Goal: Task Accomplishment & Management: Complete application form

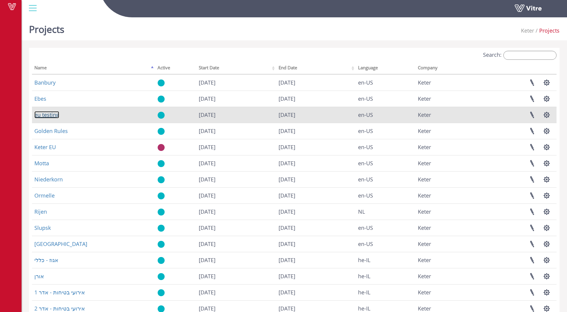
click at [49, 117] on link "eu testing" at bounding box center [46, 114] width 25 height 7
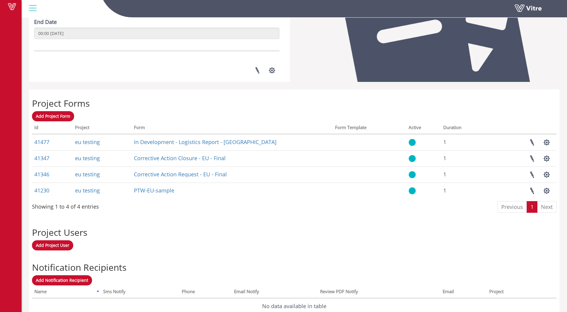
scroll to position [169, 0]
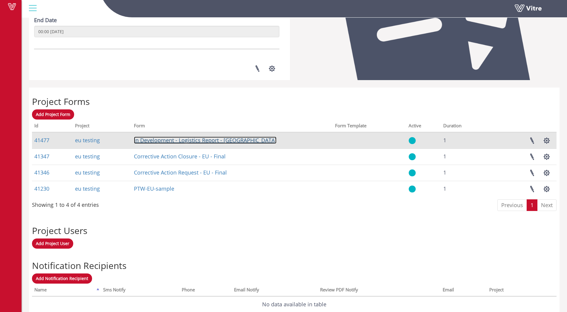
click at [150, 141] on link "In Development - Logistics Report - EU" at bounding box center [205, 140] width 142 height 7
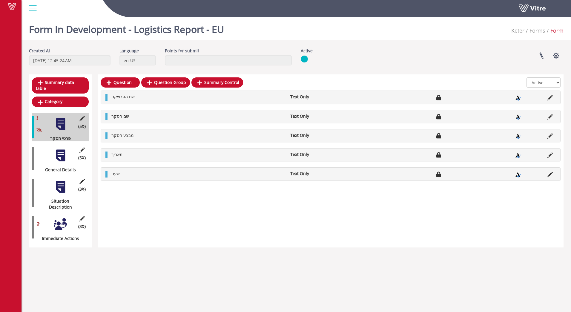
click at [63, 152] on div at bounding box center [60, 155] width 13 height 13
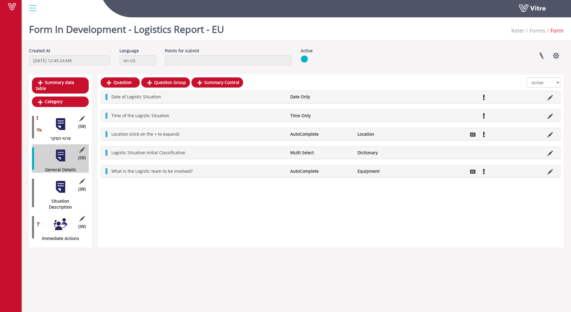
click at [65, 181] on div at bounding box center [60, 186] width 13 height 13
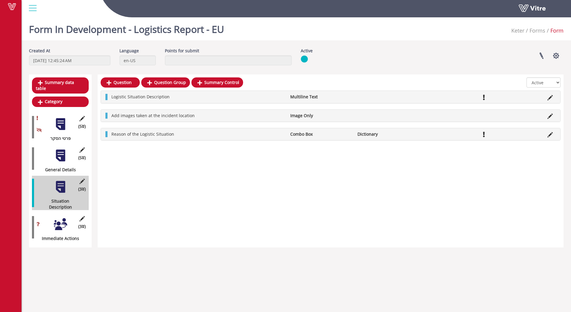
click at [61, 217] on div at bounding box center [60, 223] width 13 height 13
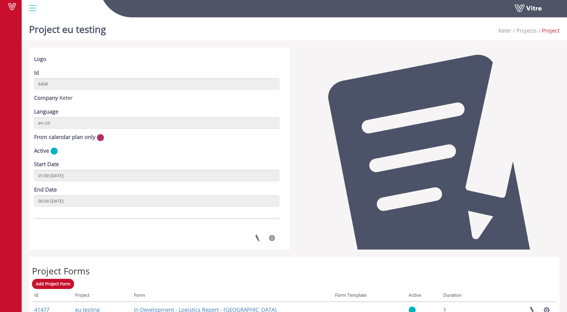
scroll to position [121, 0]
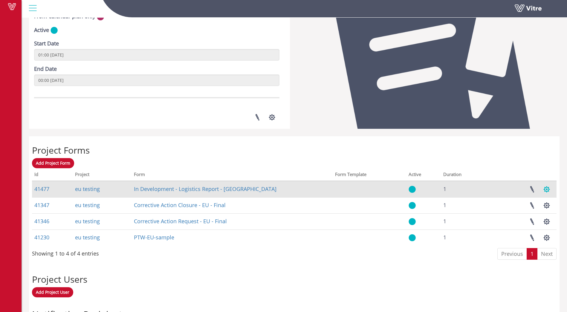
click at [548, 191] on button "button" at bounding box center [546, 189] width 15 height 16
click at [531, 186] on link at bounding box center [531, 189] width 15 height 16
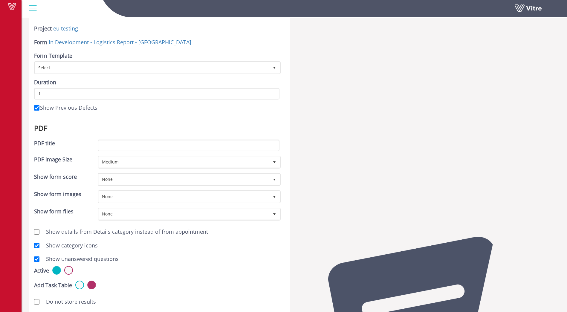
scroll to position [8, 0]
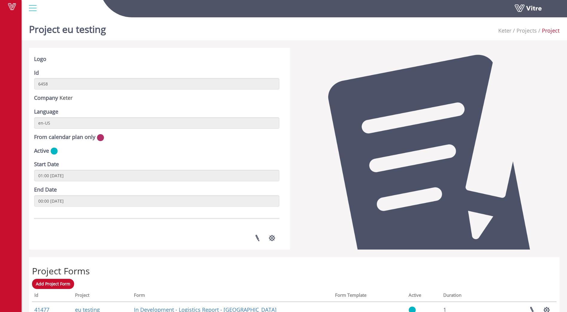
scroll to position [121, 0]
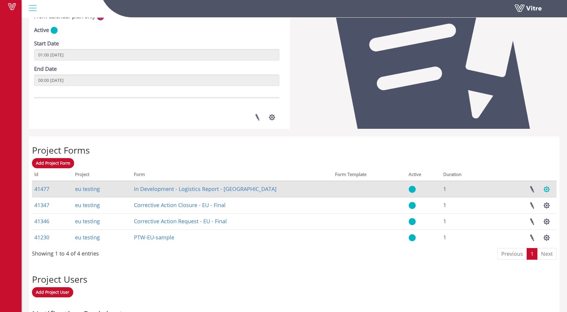
click at [545, 190] on button "button" at bounding box center [546, 189] width 15 height 16
click at [527, 204] on link "Manage Task Setups" at bounding box center [526, 204] width 53 height 8
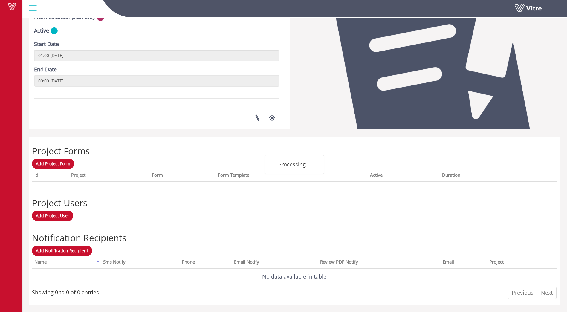
scroll to position [121, 0]
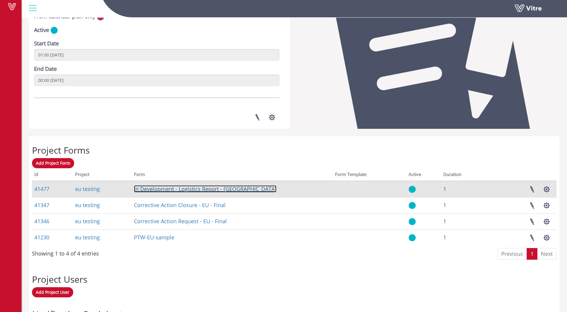
click at [210, 190] on link "In Development - Logistics Report - [GEOGRAPHIC_DATA]" at bounding box center [205, 188] width 142 height 7
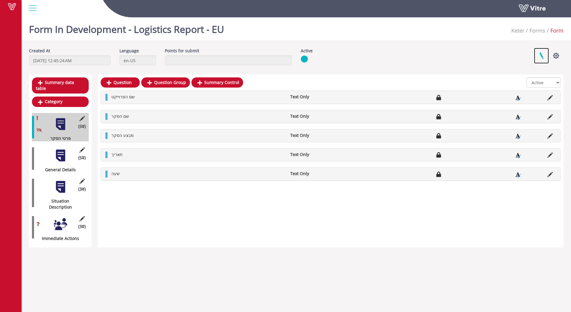
click at [541, 59] on link at bounding box center [541, 56] width 15 height 16
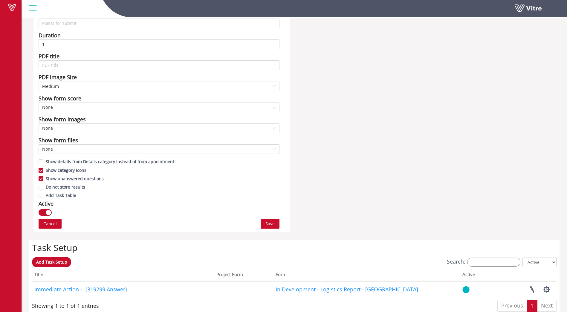
scroll to position [239, 0]
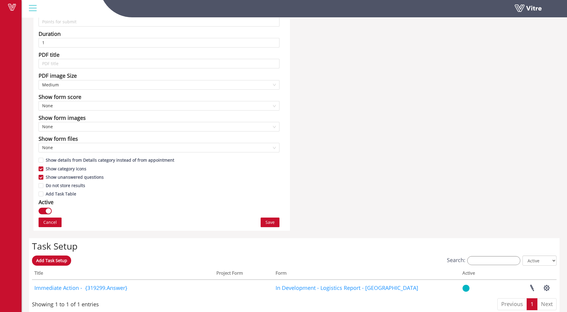
click at [49, 212] on div "button" at bounding box center [48, 210] width 5 height 5
click at [273, 224] on span "Save" at bounding box center [269, 222] width 9 height 7
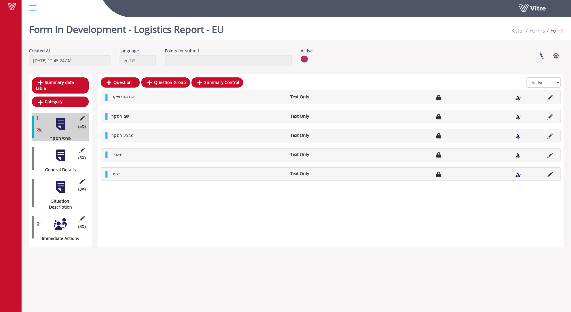
click at [31, 10] on div at bounding box center [32, 8] width 13 height 16
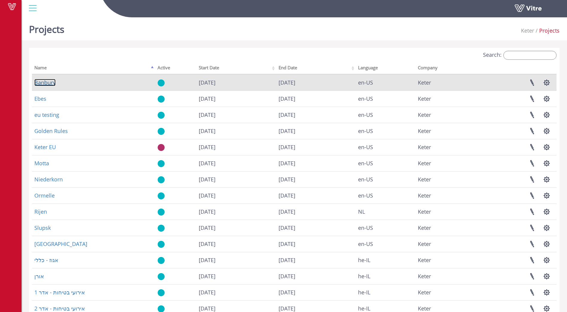
click at [44, 84] on link "Banbury" at bounding box center [44, 82] width 21 height 7
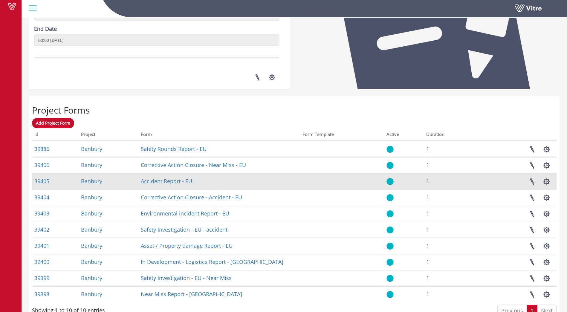
scroll to position [159, 0]
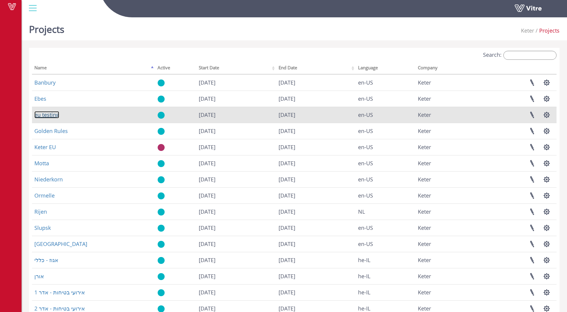
click at [49, 116] on link "eu testing" at bounding box center [46, 114] width 25 height 7
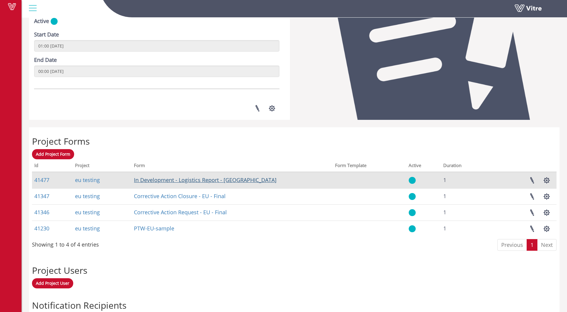
scroll to position [140, 0]
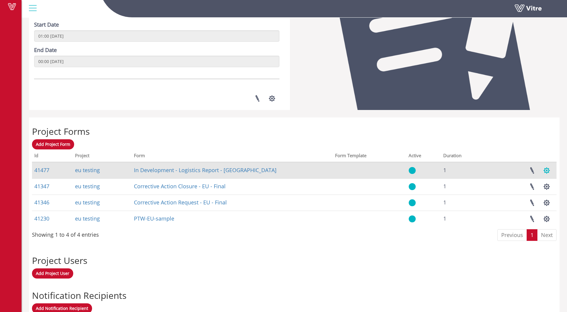
click at [545, 171] on button "button" at bounding box center [546, 171] width 15 height 16
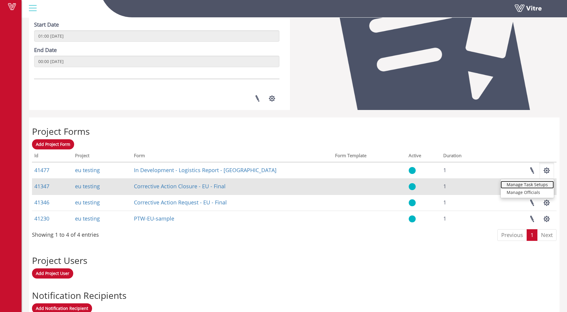
click at [528, 185] on link "Manage Task Setups" at bounding box center [526, 185] width 53 height 8
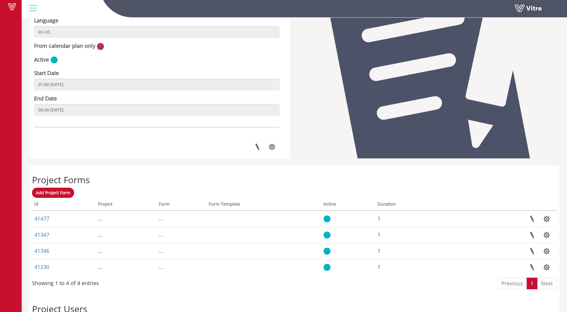
scroll to position [121, 0]
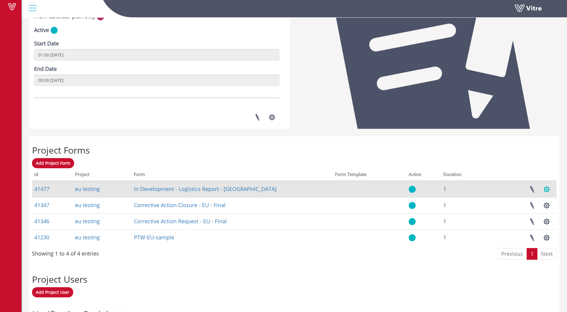
click at [547, 189] on button "button" at bounding box center [546, 189] width 15 height 16
click at [520, 204] on link "Manage Task Setups" at bounding box center [526, 204] width 53 height 8
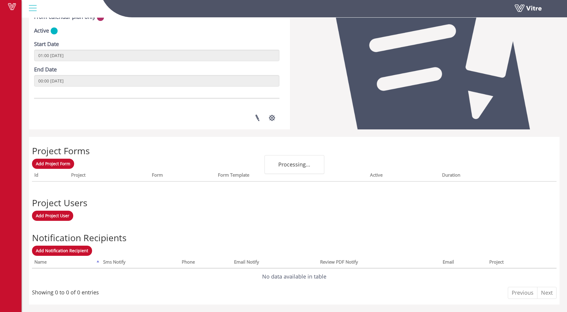
scroll to position [121, 0]
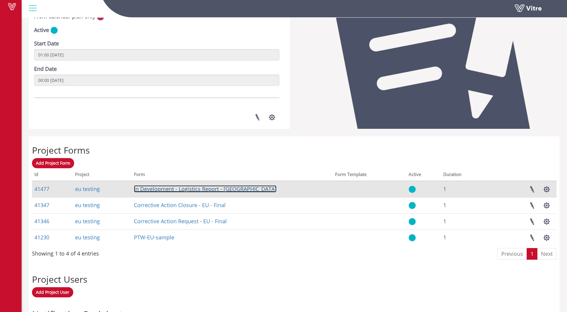
click at [194, 189] on link "In Development - Logistics Report - [GEOGRAPHIC_DATA]" at bounding box center [205, 188] width 142 height 7
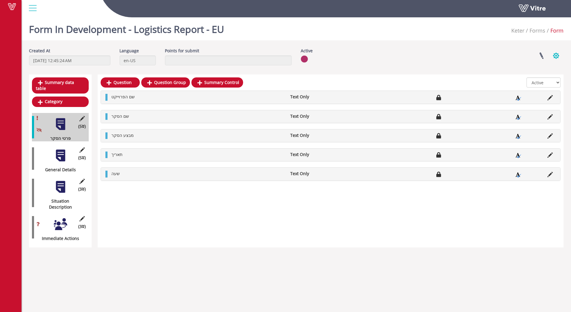
click at [556, 58] on button "button" at bounding box center [556, 56] width 15 height 16
click at [484, 61] on div "Linked Projects Set Users Manage Templates Clone Form Clone Form Category Addit…" at bounding box center [455, 56] width 226 height 16
click at [541, 58] on link at bounding box center [541, 56] width 15 height 16
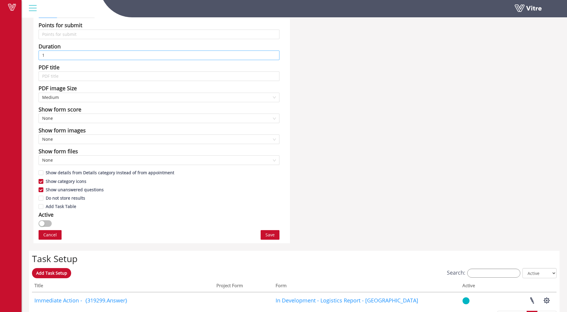
scroll to position [239, 0]
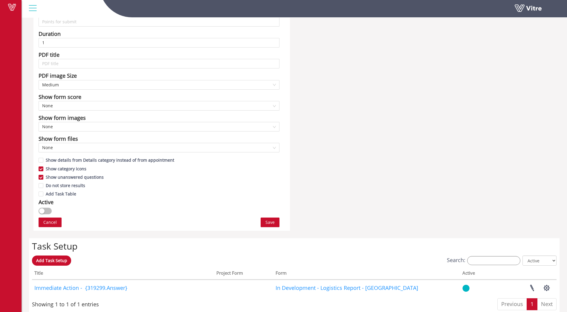
click at [42, 212] on div "button" at bounding box center [41, 210] width 5 height 5
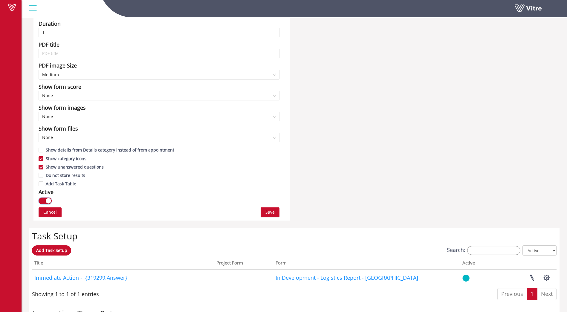
scroll to position [279, 0]
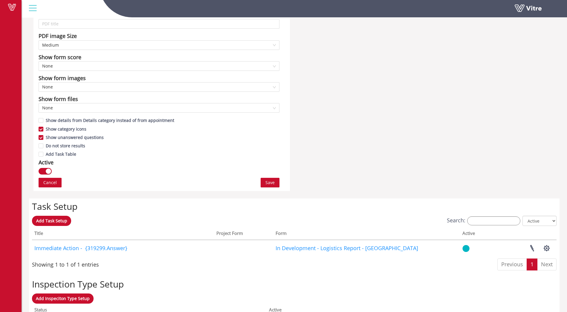
click at [269, 184] on span "Save" at bounding box center [269, 182] width 9 height 7
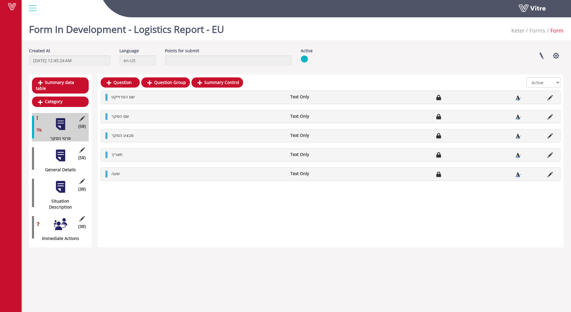
click at [59, 151] on div at bounding box center [60, 155] width 13 height 13
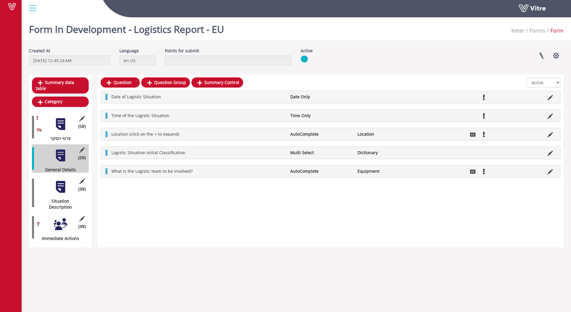
click at [209, 97] on li "Date of Logistic Situation" at bounding box center [197, 97] width 179 height 6
click at [548, 96] on icon at bounding box center [550, 97] width 5 height 5
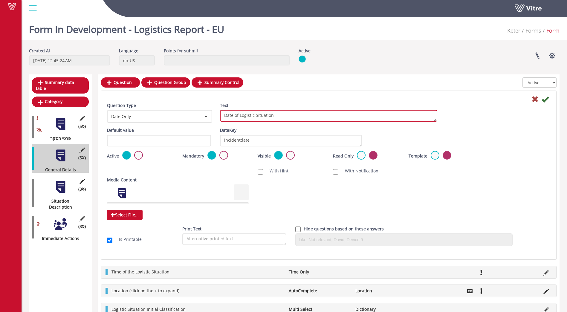
drag, startPoint x: 253, startPoint y: 116, endPoint x: 239, endPoint y: 116, distance: 14.1
click at [239, 116] on textarea "Date of Logistic Situation" at bounding box center [328, 116] width 217 height 12
type textarea "Date of Hazardous Situation"
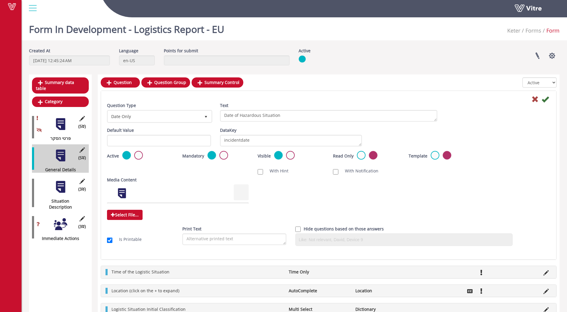
click at [482, 136] on div "Default Value Weight DataKey incidentdate" at bounding box center [328, 139] width 452 height 24
click at [544, 101] on icon at bounding box center [544, 99] width 7 height 7
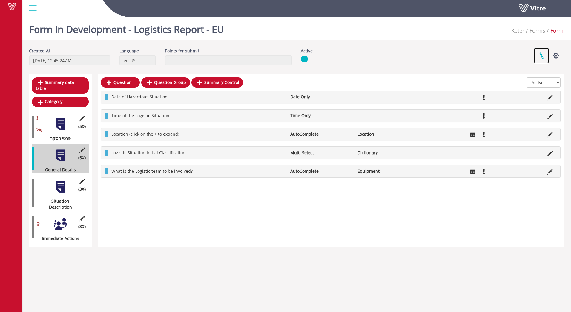
click at [541, 55] on link at bounding box center [541, 56] width 15 height 16
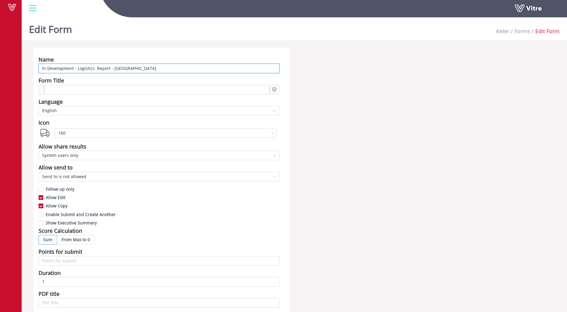
drag, startPoint x: 93, startPoint y: 68, endPoint x: 40, endPoint y: 69, distance: 53.5
click at [40, 69] on input "In Development - Logistics Report - EU" at bounding box center [159, 69] width 241 height 10
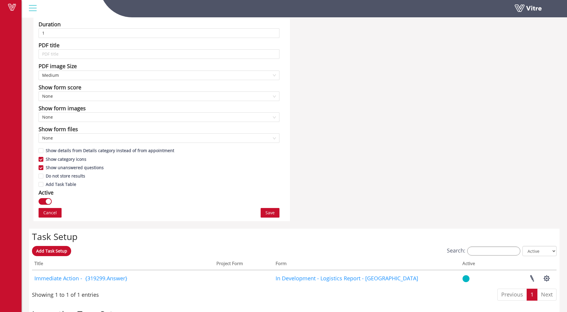
scroll to position [249, 0]
type input "Hazardous Situation Report - EU"
click at [267, 213] on span "Save" at bounding box center [269, 212] width 9 height 7
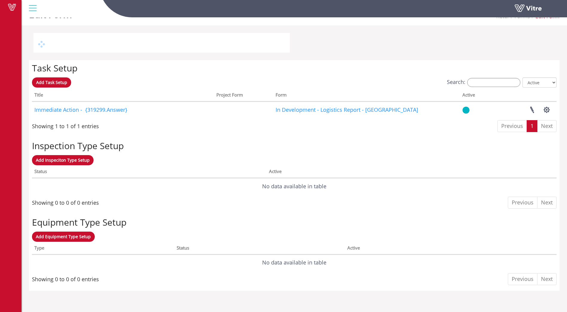
scroll to position [0, 0]
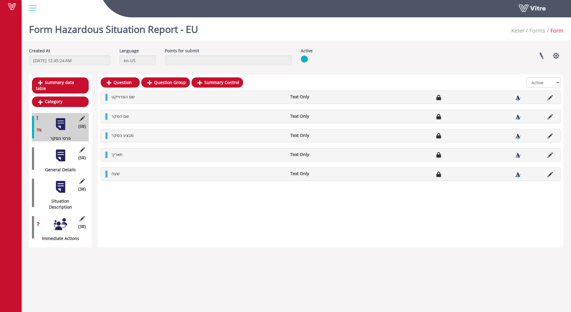
click at [62, 152] on div at bounding box center [60, 155] width 13 height 13
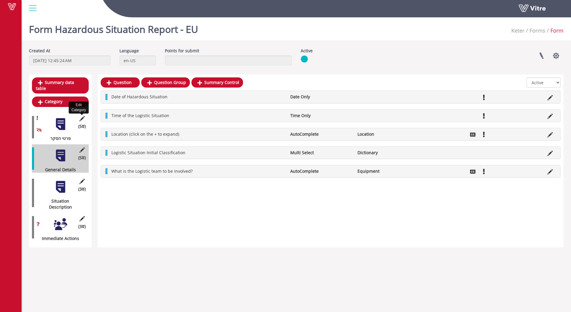
click at [81, 116] on icon at bounding box center [81, 118] width 7 height 5
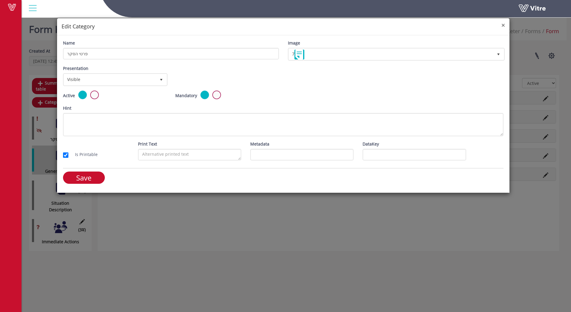
click at [502, 24] on span "×" at bounding box center [504, 25] width 4 height 8
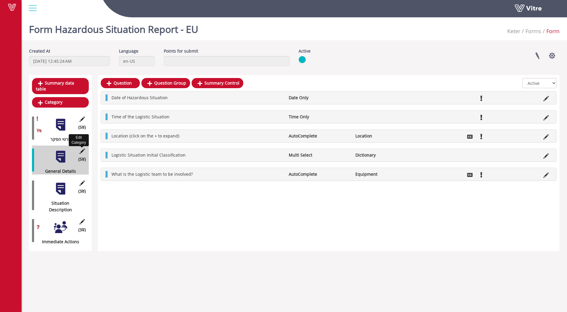
click at [82, 148] on icon at bounding box center [81, 150] width 7 height 5
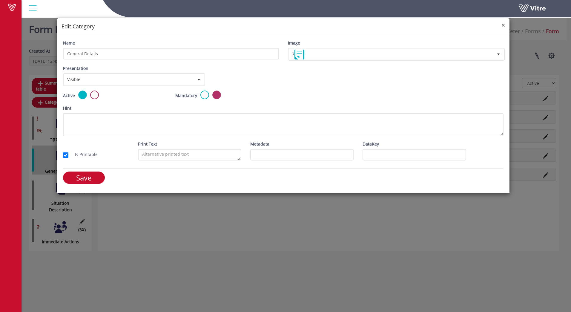
click at [502, 25] on span "×" at bounding box center [504, 25] width 4 height 8
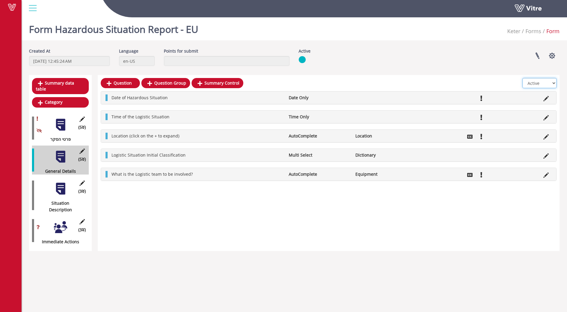
click at [552, 82] on select "All Active Not Active" at bounding box center [539, 83] width 34 height 10
select select "0"
click at [522, 78] on select "All Active Not Active" at bounding box center [539, 83] width 34 height 10
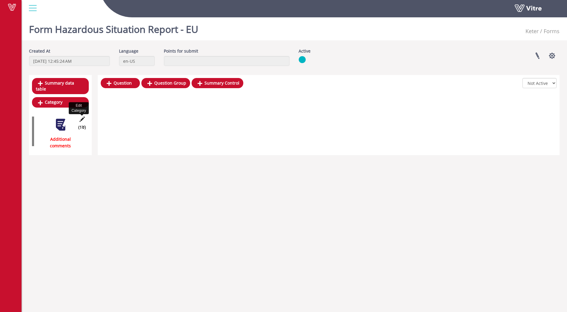
click at [81, 116] on icon at bounding box center [81, 118] width 7 height 5
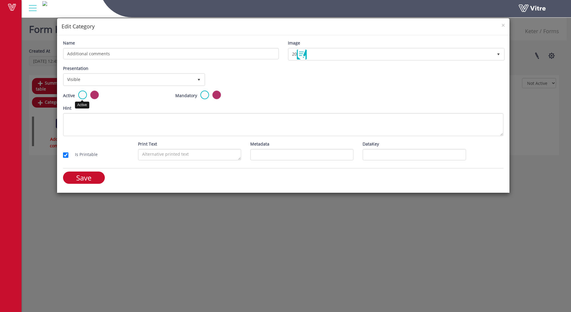
click at [80, 97] on label at bounding box center [82, 95] width 9 height 9
click at [0, 0] on input "radio" at bounding box center [0, 0] width 0 height 0
click at [87, 174] on input "Save" at bounding box center [84, 177] width 42 height 12
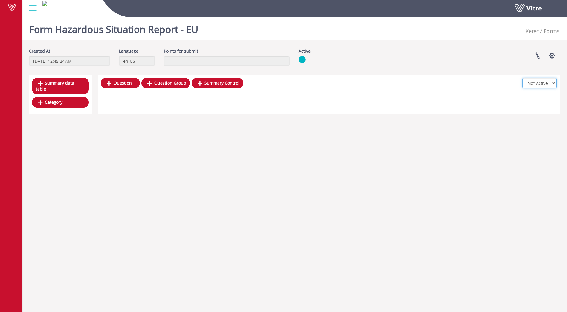
click at [549, 83] on select "All Active Not Active" at bounding box center [539, 83] width 34 height 10
select select "2"
click at [522, 78] on select "All Active Not Active" at bounding box center [539, 83] width 34 height 10
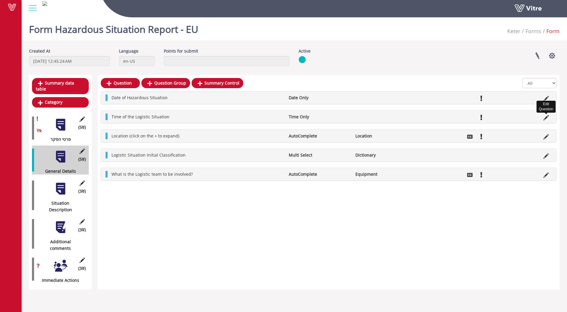
click at [546, 118] on icon at bounding box center [545, 117] width 5 height 5
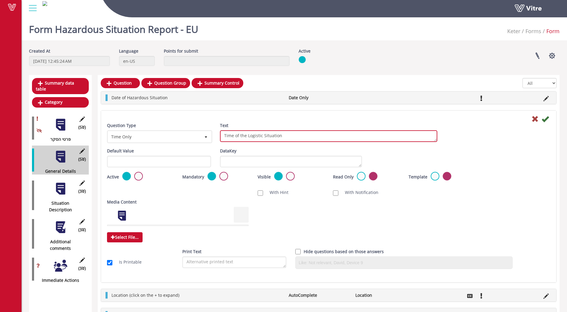
drag, startPoint x: 261, startPoint y: 136, endPoint x: 248, endPoint y: 137, distance: 13.5
click at [248, 137] on textarea "Time of the Logistic Situation" at bounding box center [328, 136] width 217 height 12
type textarea "Time of the Hazardous Situation"
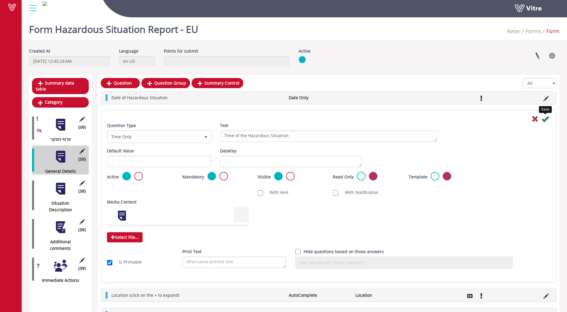
click at [544, 120] on icon at bounding box center [544, 118] width 7 height 7
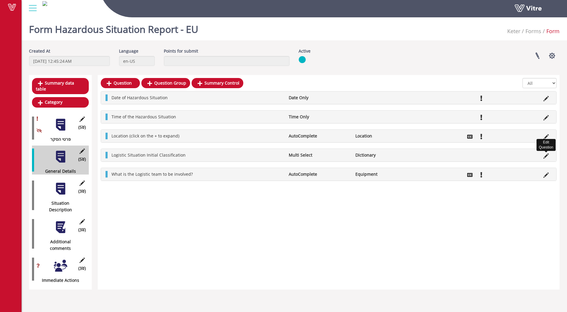
click at [545, 155] on icon at bounding box center [545, 155] width 5 height 5
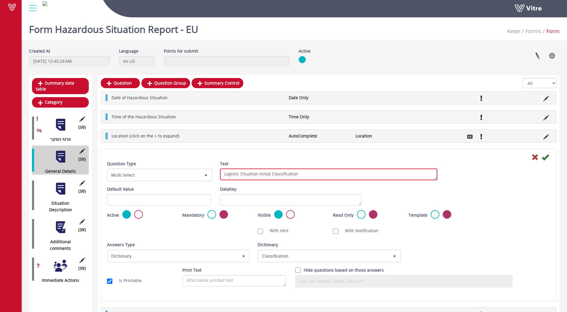
drag, startPoint x: 239, startPoint y: 175, endPoint x: 220, endPoint y: 176, distance: 18.5
click at [220, 176] on textarea "Logistic Situation Initial Classification" at bounding box center [328, 174] width 217 height 12
type textarea "Hazardous Situation Initial Classification"
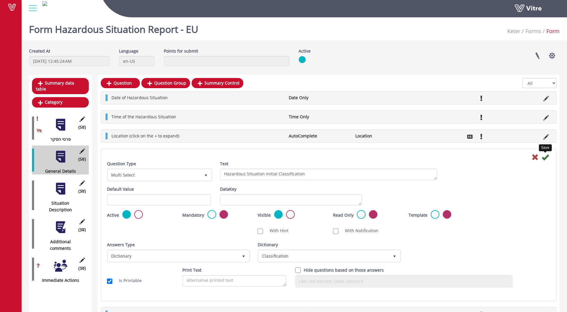
click at [544, 158] on icon at bounding box center [544, 157] width 7 height 7
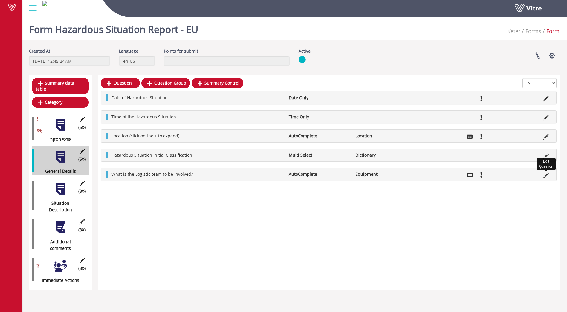
click at [543, 175] on icon at bounding box center [545, 174] width 5 height 5
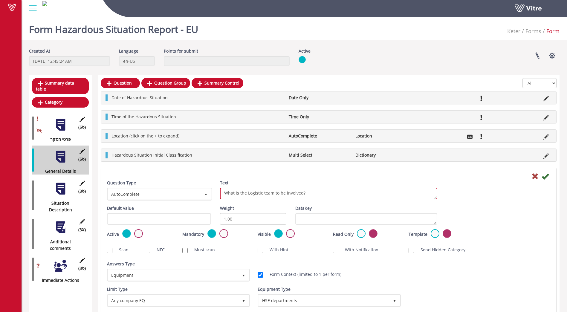
click at [260, 193] on textarea "What is the Logistic team to be involved?" at bounding box center [328, 194] width 217 height 12
drag, startPoint x: 262, startPoint y: 193, endPoint x: 247, endPoint y: 194, distance: 14.4
click at [247, 194] on textarea "What is the Logistic team to be involved?" at bounding box center [328, 194] width 217 height 12
type textarea "What is the HSE team to be involved?"
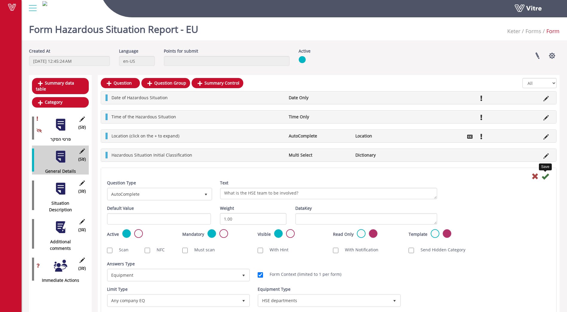
click at [545, 179] on icon at bounding box center [544, 176] width 7 height 7
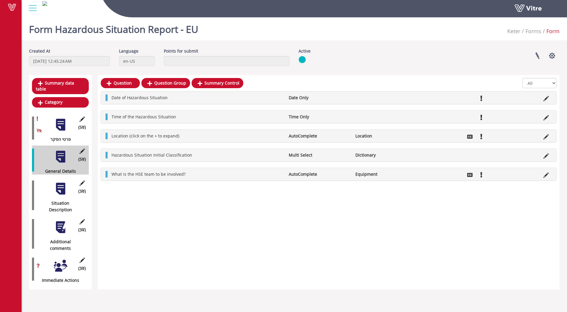
click at [62, 184] on div at bounding box center [60, 188] width 13 height 13
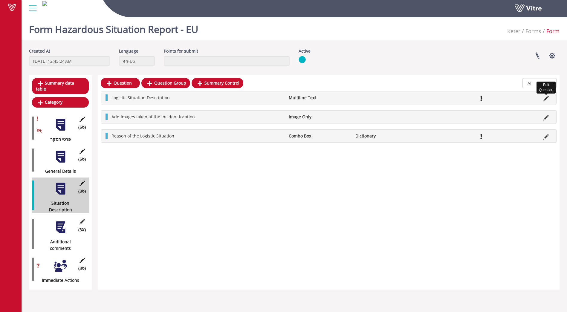
click at [545, 98] on icon at bounding box center [545, 98] width 5 height 5
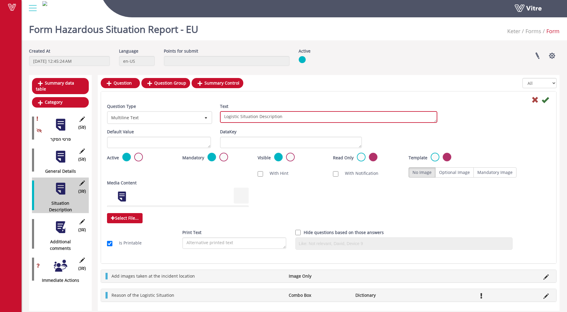
drag, startPoint x: 238, startPoint y: 118, endPoint x: 212, endPoint y: 118, distance: 25.7
click at [212, 118] on div "Question Type Multiline Text 23 Text Logistic Situation Description" at bounding box center [328, 115] width 452 height 25
type textarea "Hazardous Situation Description"
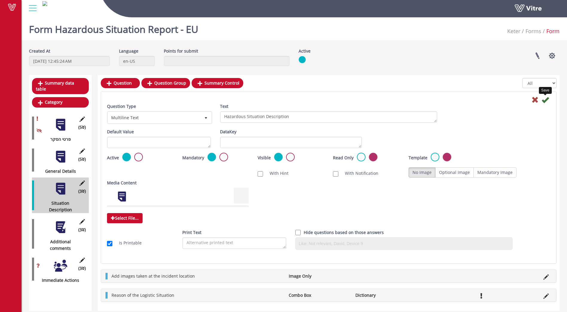
click at [544, 101] on icon at bounding box center [544, 99] width 7 height 7
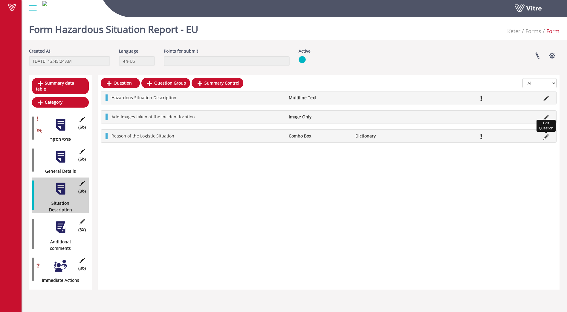
click at [546, 137] on icon at bounding box center [545, 136] width 5 height 5
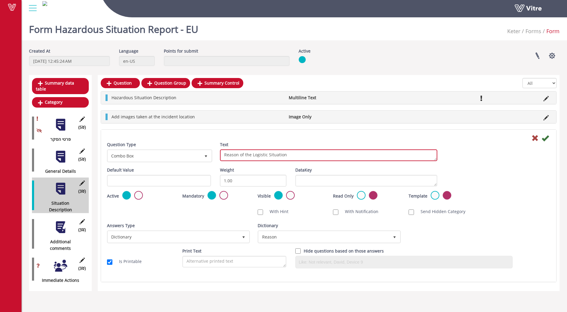
drag, startPoint x: 266, startPoint y: 155, endPoint x: 252, endPoint y: 155, distance: 14.1
click at [252, 155] on textarea "Reason of the Logistic Situation" at bounding box center [328, 155] width 217 height 12
type textarea "Reason of the Hazardous Situation"
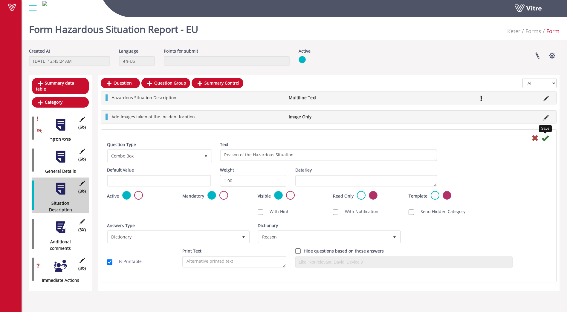
click at [545, 138] on icon at bounding box center [544, 137] width 7 height 7
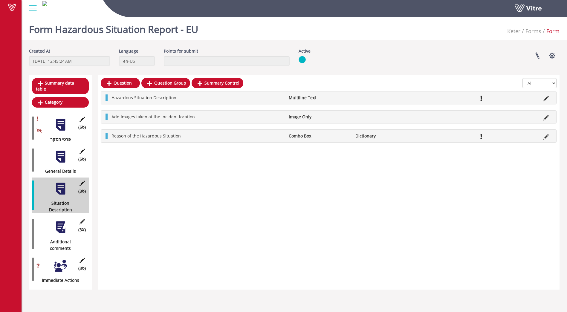
click at [65, 220] on div at bounding box center [60, 226] width 13 height 13
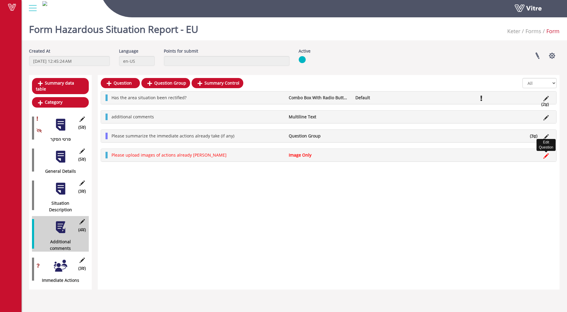
click at [546, 156] on icon at bounding box center [545, 155] width 5 height 5
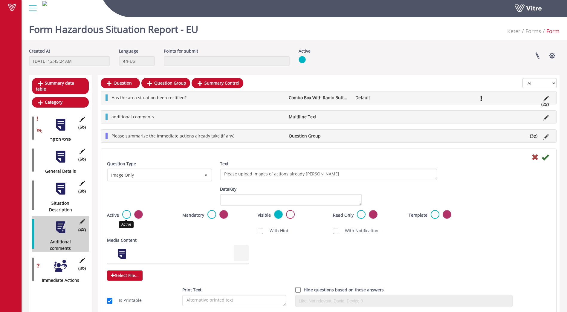
click at [123, 216] on label at bounding box center [126, 214] width 9 height 9
click at [0, 0] on input "radio" at bounding box center [0, 0] width 0 height 0
click at [545, 157] on icon at bounding box center [544, 157] width 7 height 7
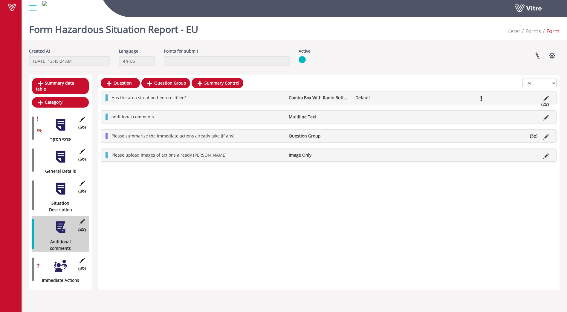
click at [60, 259] on div at bounding box center [60, 265] width 13 height 13
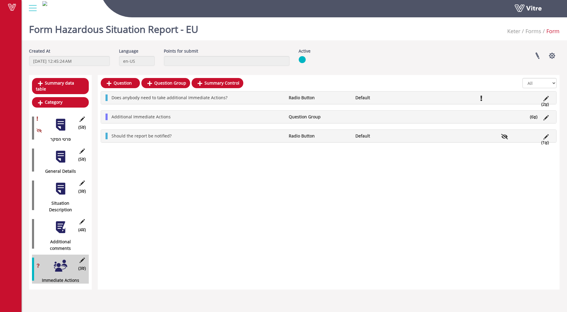
click at [182, 212] on div "Question Question Group Summary Control All Active Not Active Does anybody need…" at bounding box center [329, 182] width 462 height 214
click at [168, 211] on div "Question Question Group Summary Control All Active Not Active Does anybody need…" at bounding box center [329, 182] width 462 height 214
click at [395, 47] on div "Form Hazardous Situation Report - EU Keter Forms Form Created At 9/10/2024 12:4…" at bounding box center [294, 152] width 545 height 275
click at [57, 151] on div at bounding box center [60, 156] width 13 height 13
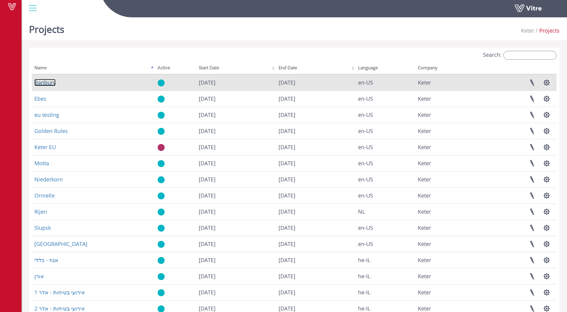
click at [50, 81] on link "Banbury" at bounding box center [44, 82] width 21 height 7
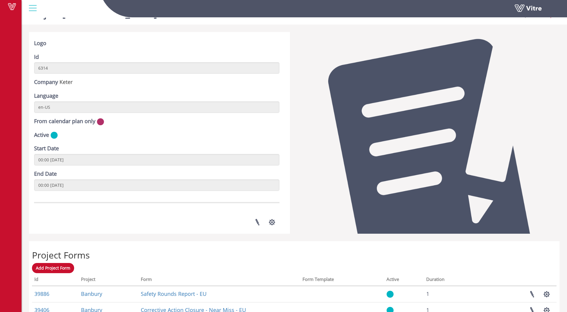
scroll to position [10, 0]
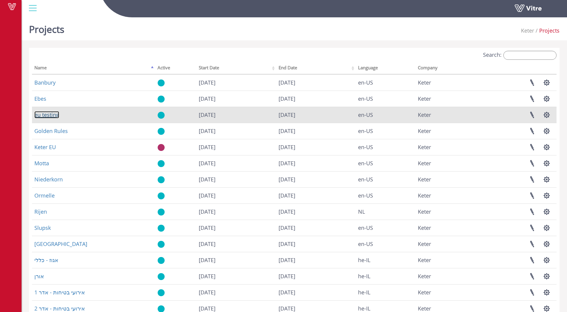
click at [48, 116] on link "eu testing" at bounding box center [46, 114] width 25 height 7
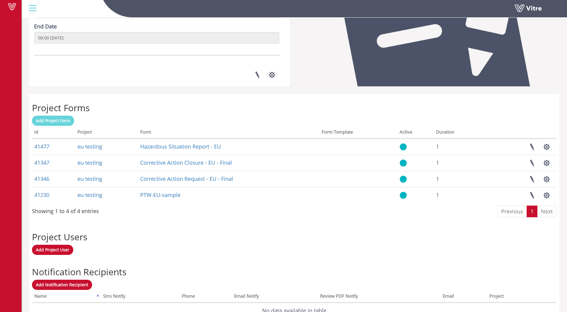
scroll to position [169, 0]
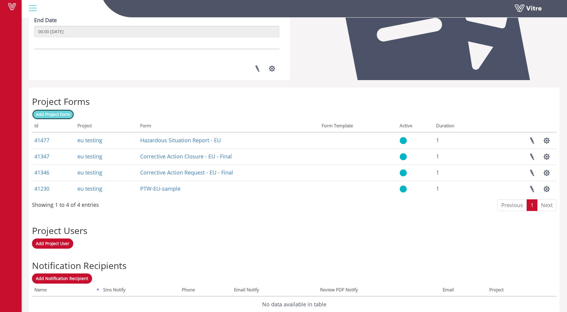
click at [59, 118] on link "Add Project Form" at bounding box center [53, 114] width 42 height 10
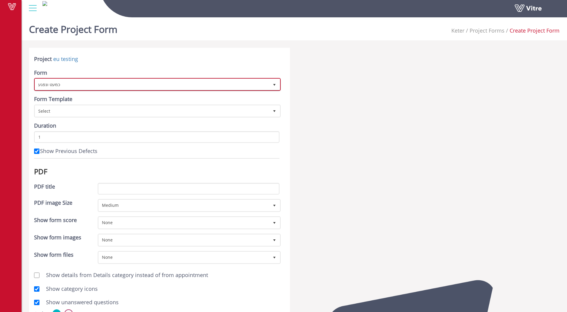
click at [273, 85] on span "select" at bounding box center [274, 84] width 5 height 5
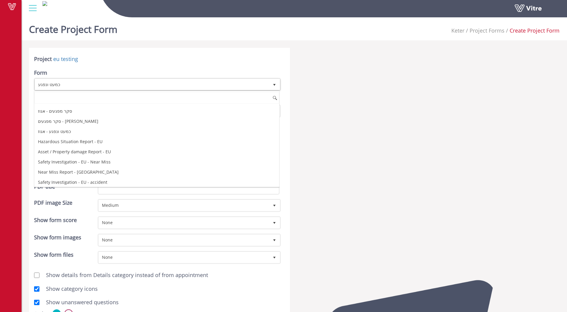
scroll to position [309, 0]
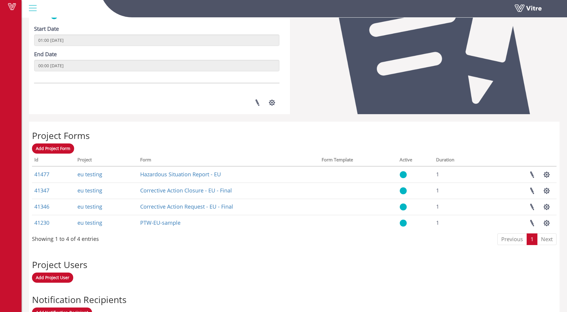
scroll to position [140, 0]
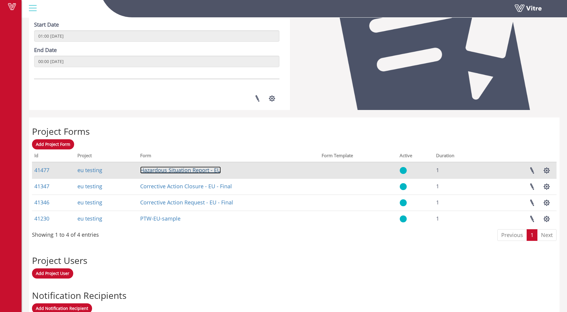
click at [175, 170] on link "Hazardous Situation Report - EU" at bounding box center [180, 169] width 81 height 7
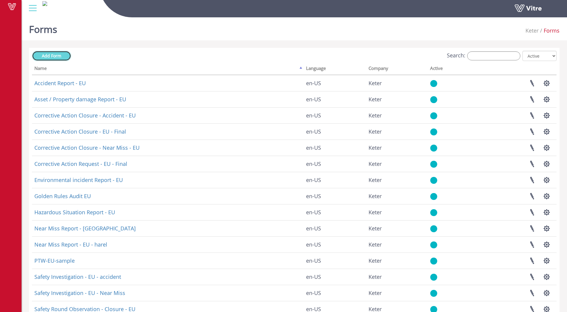
click at [57, 55] on span "Add Form" at bounding box center [51, 56] width 19 height 6
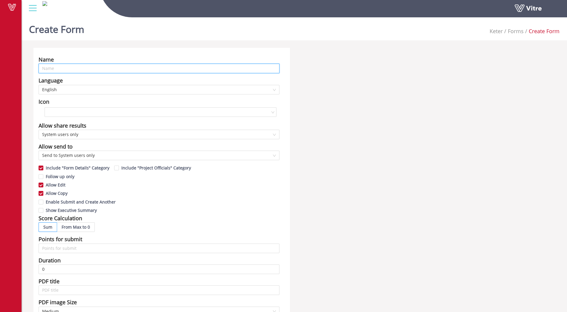
click at [83, 71] on input "text" at bounding box center [159, 69] width 241 height 10
type input "D"
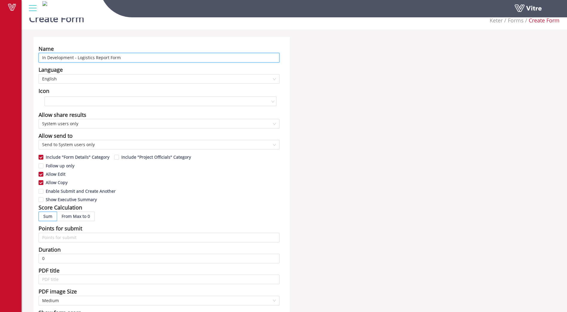
scroll to position [10, 0]
click at [274, 103] on div at bounding box center [161, 102] width 232 height 10
type input "In Development - Logistics Report Form"
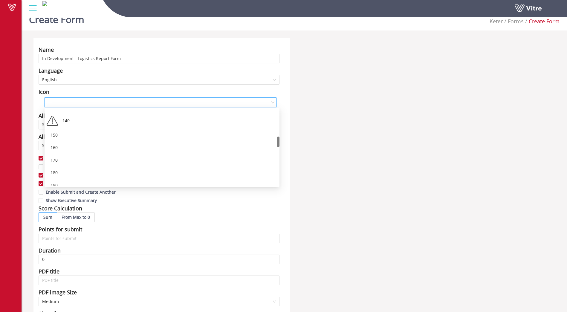
scroll to position [197, 0]
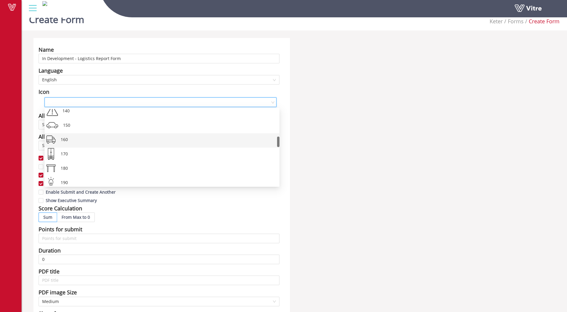
click at [57, 139] on div "160" at bounding box center [162, 140] width 235 height 14
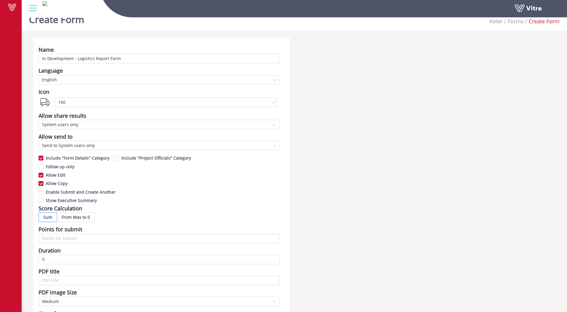
click at [282, 136] on div "Name In Development - Logistics Report Form Language English Icon 160 Allow sha…" at bounding box center [161, 233] width 256 height 390
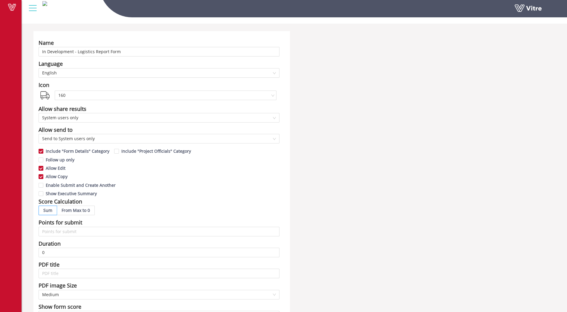
scroll to position [30, 0]
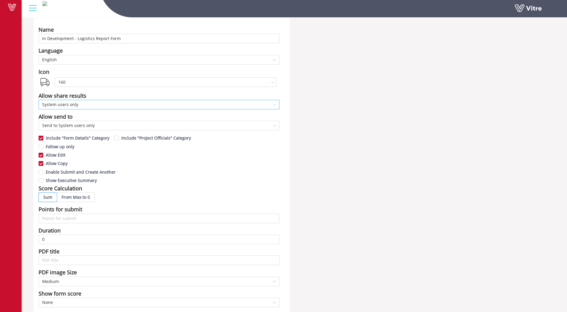
click at [275, 106] on span "System users only" at bounding box center [159, 104] width 234 height 9
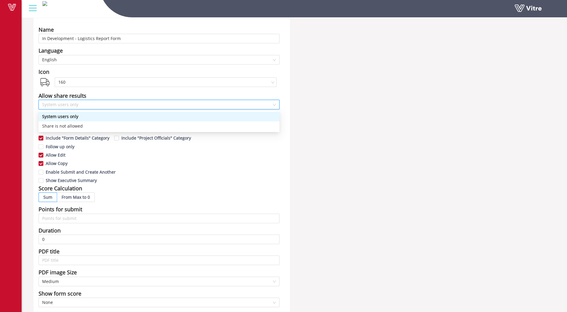
click at [275, 106] on span "System users only" at bounding box center [159, 104] width 234 height 9
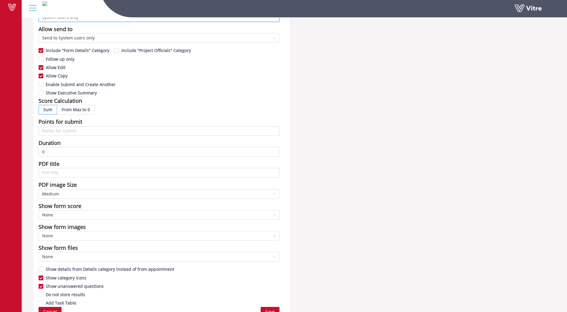
scroll to position [125, 0]
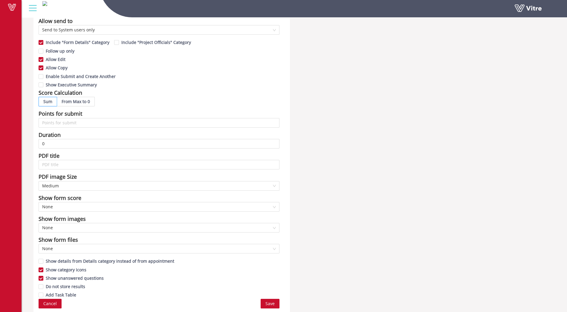
click at [269, 303] on span "Save" at bounding box center [269, 303] width 9 height 7
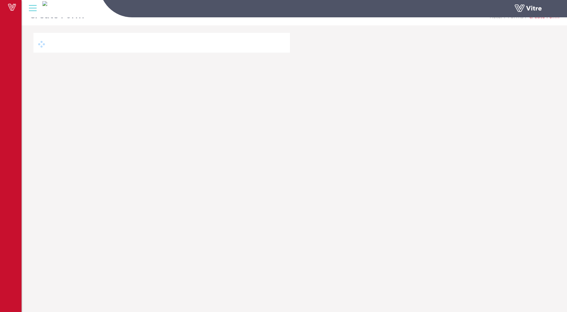
scroll to position [15, 0]
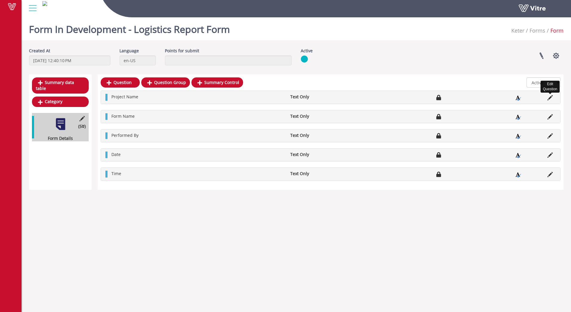
click at [549, 98] on icon at bounding box center [550, 97] width 5 height 5
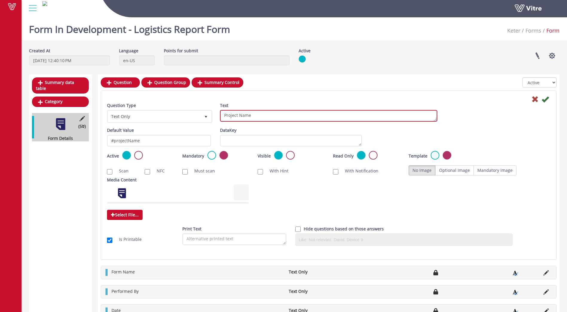
drag, startPoint x: 256, startPoint y: 116, endPoint x: 222, endPoint y: 117, distance: 34.1
click at [222, 117] on textarea "Project Name" at bounding box center [328, 116] width 217 height 12
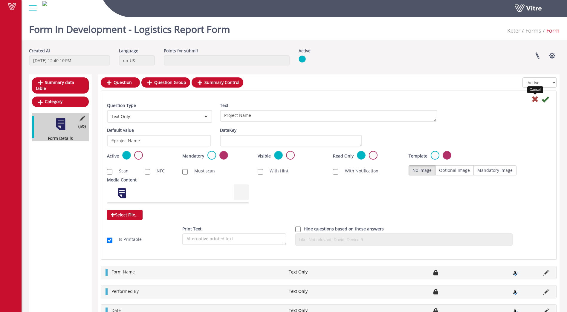
click at [534, 100] on icon at bounding box center [534, 99] width 7 height 7
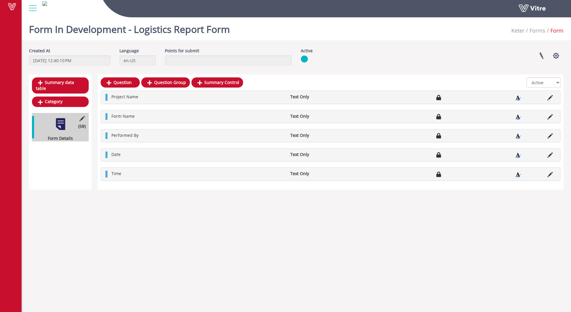
click at [50, 156] on div "Summary data table Category (5 ) Form Details" at bounding box center [60, 131] width 63 height 115
click at [51, 151] on div "Summary data table Category (5 ) Form Details" at bounding box center [60, 131] width 63 height 115
click at [48, 96] on link "Category" at bounding box center [60, 101] width 57 height 10
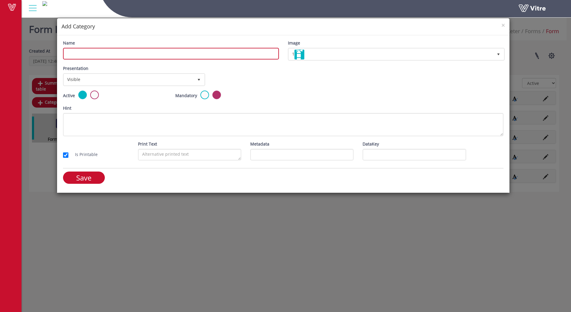
click at [136, 55] on input "Name" at bounding box center [171, 54] width 216 height 12
type input "General Details"
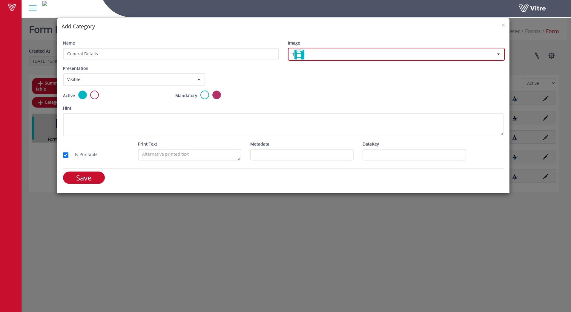
click at [499, 53] on span "select" at bounding box center [498, 54] width 5 height 5
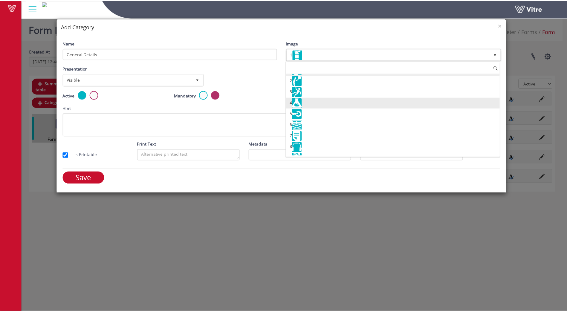
scroll to position [20, 0]
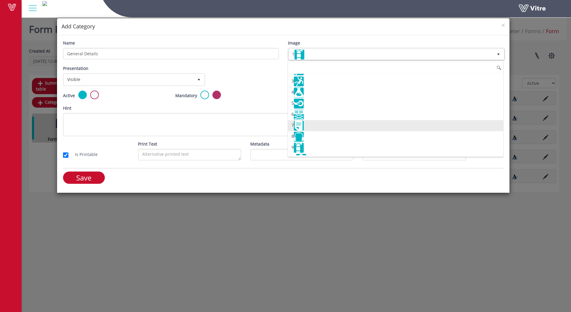
click at [300, 127] on img at bounding box center [299, 126] width 10 height 10
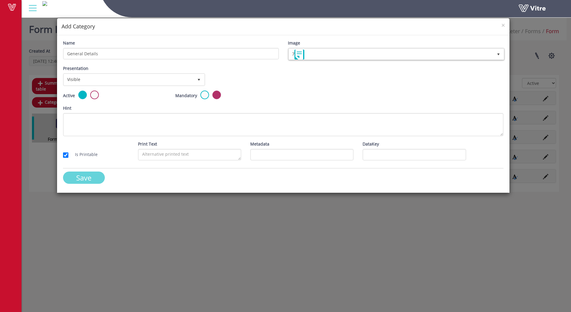
click at [81, 179] on input "Save" at bounding box center [84, 177] width 42 height 12
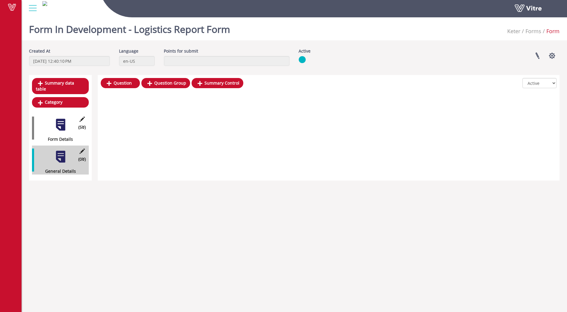
click at [60, 153] on div at bounding box center [60, 156] width 13 height 13
click at [121, 81] on link "Question" at bounding box center [120, 83] width 39 height 10
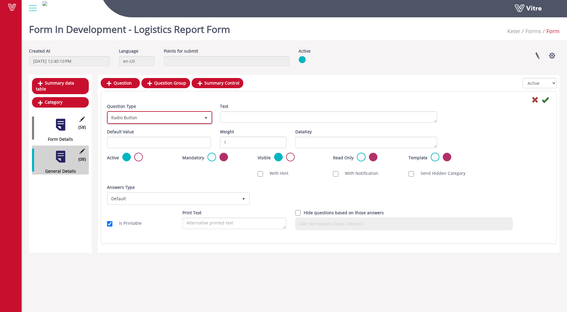
click at [208, 118] on span "select" at bounding box center [205, 118] width 5 height 5
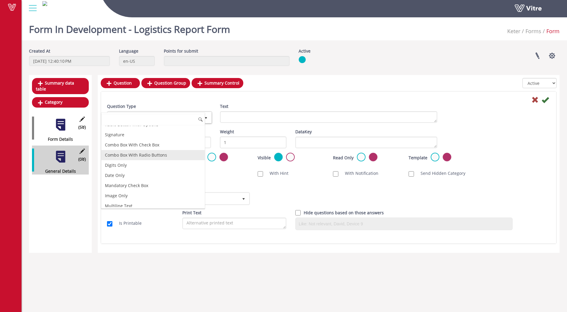
scroll to position [70, 0]
click at [138, 171] on li "Date Only" at bounding box center [152, 173] width 103 height 10
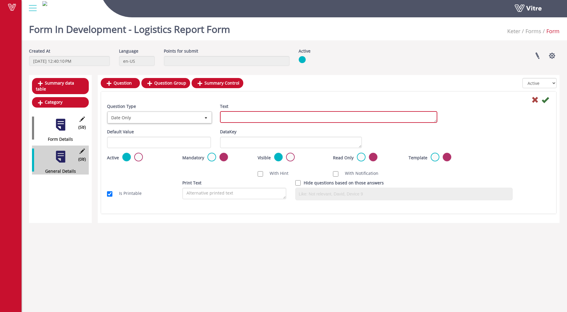
click at [263, 116] on textarea "Text" at bounding box center [328, 117] width 217 height 12
type textarea "Date of Situation"
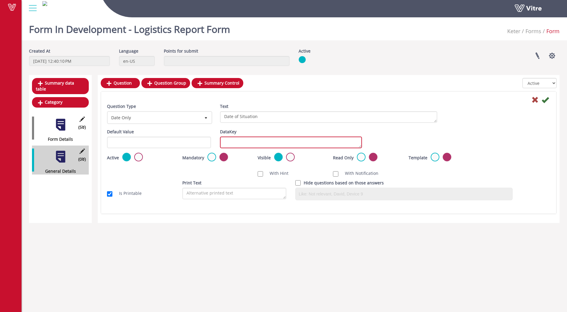
click at [337, 145] on textarea "DataKey" at bounding box center [291, 143] width 142 height 12
click at [521, 153] on div "Active Mandatory Visible Read Only Template Draft Name" at bounding box center [328, 160] width 452 height 14
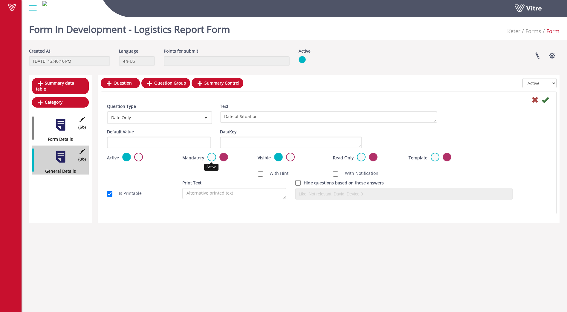
click at [212, 157] on label at bounding box center [211, 157] width 9 height 9
click at [0, 0] on input "radio" at bounding box center [0, 0] width 0 height 0
click at [545, 101] on icon at bounding box center [544, 99] width 7 height 7
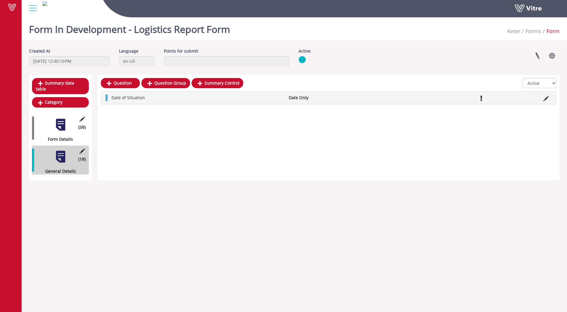
click at [148, 119] on div "Question Question Group Summary Control All Active Not Active Date of Situation…" at bounding box center [329, 127] width 462 height 105
click at [121, 84] on link "Question" at bounding box center [120, 83] width 39 height 10
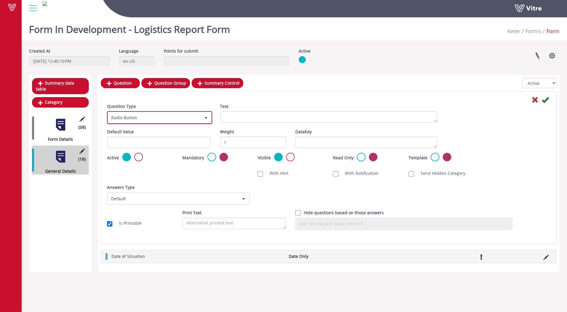
click at [200, 116] on span "select" at bounding box center [205, 117] width 11 height 11
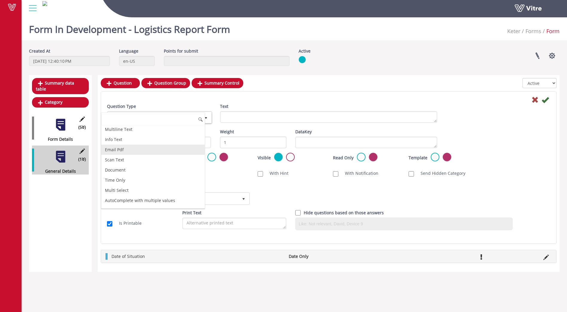
scroll to position [149, 0]
click at [123, 174] on li "Time Only" at bounding box center [152, 174] width 103 height 10
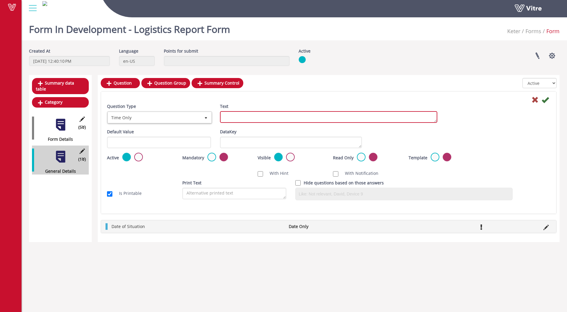
click at [303, 121] on textarea "Text" at bounding box center [328, 117] width 217 height 12
type textarea "Time of Situation"
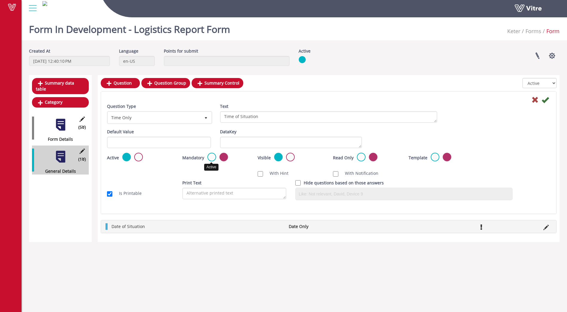
click at [208, 158] on label at bounding box center [211, 157] width 9 height 9
click at [0, 0] on input "radio" at bounding box center [0, 0] width 0 height 0
click at [545, 102] on icon at bounding box center [544, 99] width 7 height 7
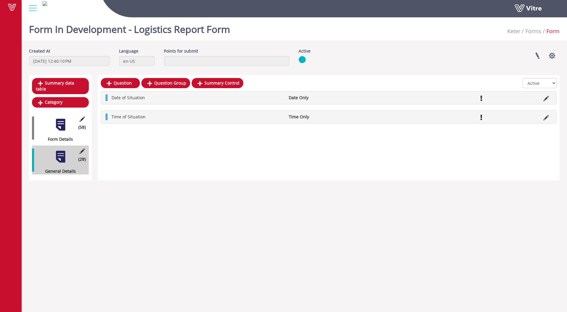
click at [197, 144] on div "Question Question Group Summary Control All Active Not Active Date of Situation…" at bounding box center [329, 127] width 462 height 105
click at [131, 80] on link "Question" at bounding box center [120, 83] width 39 height 10
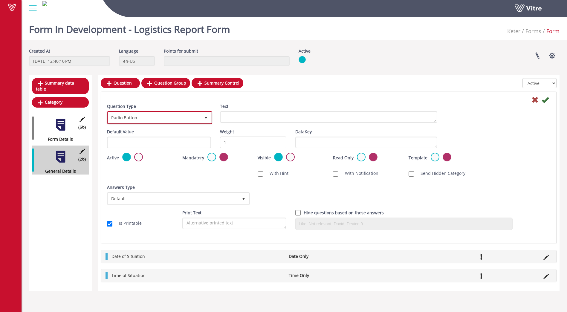
click at [203, 118] on span "select" at bounding box center [205, 117] width 11 height 11
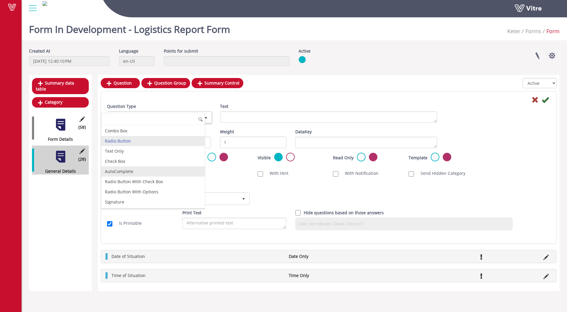
click at [142, 170] on li "AutoComplete" at bounding box center [152, 171] width 103 height 10
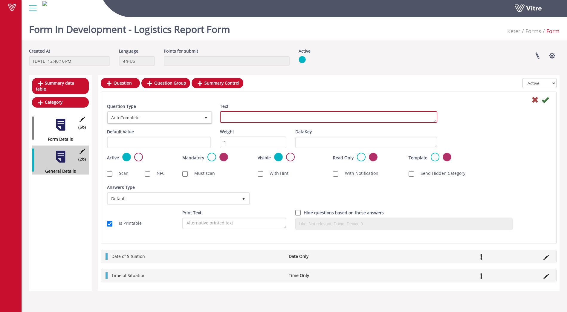
click at [256, 116] on textarea "Text" at bounding box center [328, 117] width 217 height 12
type textarea "L"
click at [248, 118] on textarea "Text" at bounding box center [328, 117] width 217 height 12
paste textarea "Location (click on the + to expand)"
type textarea "Location (click on the + to expand)"
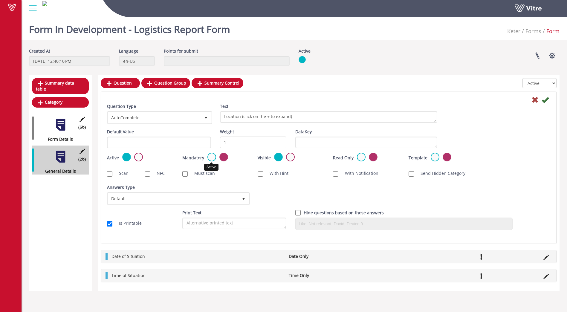
click at [211, 157] on label at bounding box center [211, 157] width 9 height 9
click at [0, 0] on input "radio" at bounding box center [0, 0] width 0 height 0
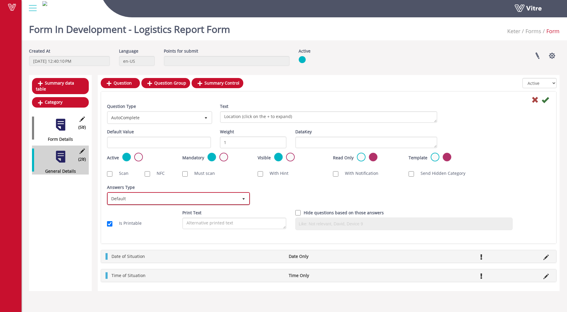
click at [244, 197] on span "select" at bounding box center [243, 199] width 5 height 5
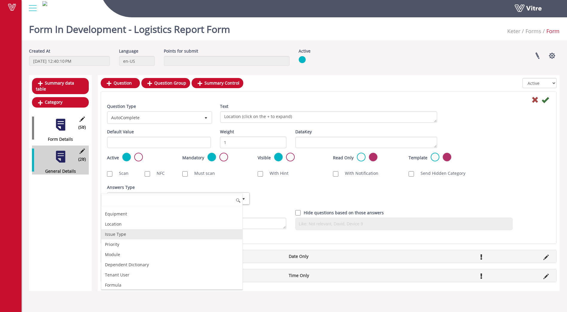
scroll to position [70, 0]
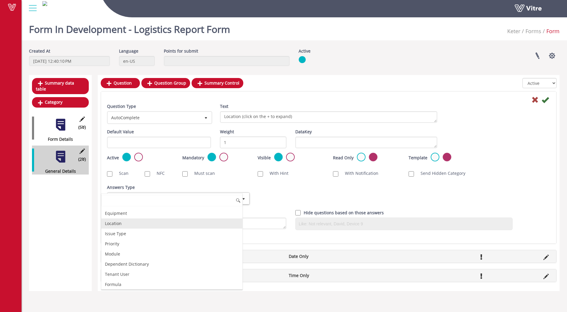
click at [128, 223] on li "Location" at bounding box center [171, 223] width 141 height 10
checkbox input "true"
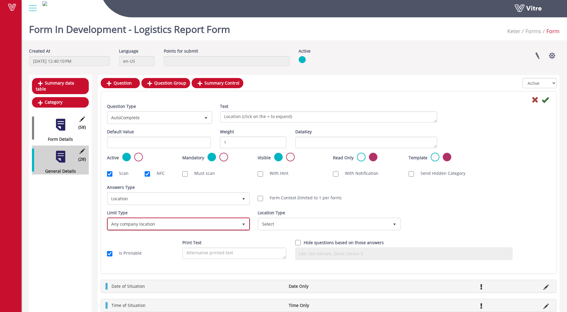
click at [241, 225] on span "select" at bounding box center [243, 224] width 5 height 5
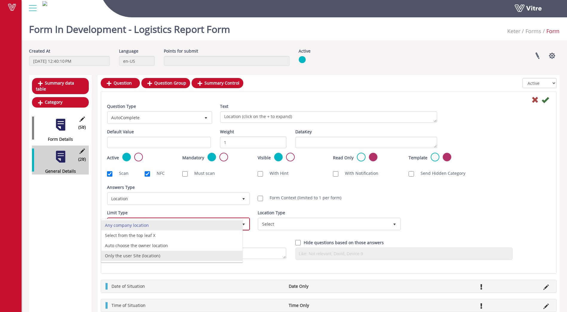
click at [157, 256] on li "Only the user Site (location)" at bounding box center [171, 256] width 141 height 10
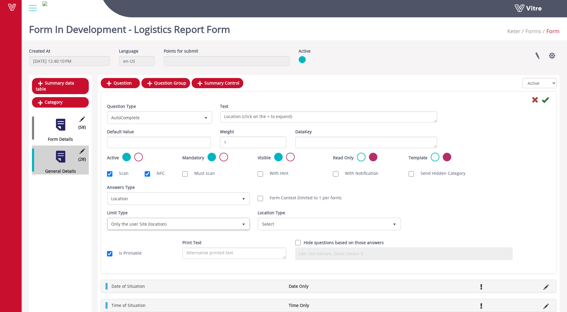
click at [448, 214] on div "Limit Type Only the user Site (location) 3 Limit Type Any company EQ 0 Limit Ty…" at bounding box center [328, 221] width 452 height 25
click at [545, 102] on icon at bounding box center [544, 99] width 7 height 7
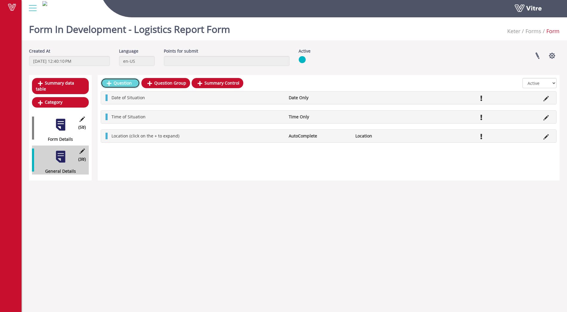
click at [120, 82] on link "Question" at bounding box center [120, 83] width 39 height 10
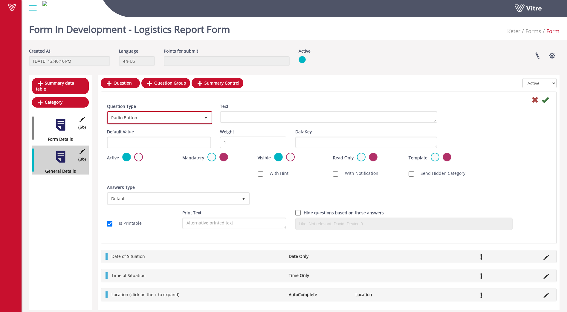
click at [179, 121] on span "Radio Button" at bounding box center [154, 117] width 93 height 11
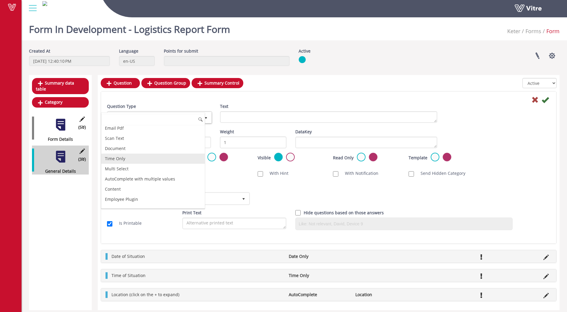
scroll to position [169, 0]
click at [125, 163] on li "Multi Select" at bounding box center [152, 165] width 103 height 10
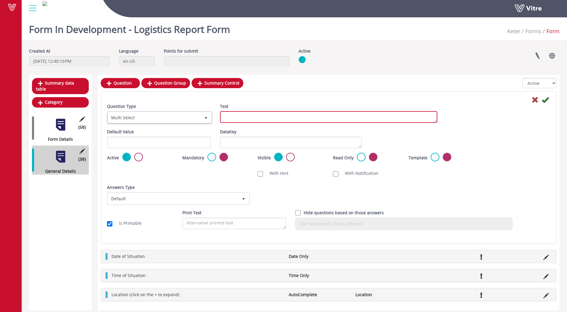
click at [289, 115] on textarea "Text" at bounding box center [328, 117] width 217 height 12
type textarea "Logistics situation classification"
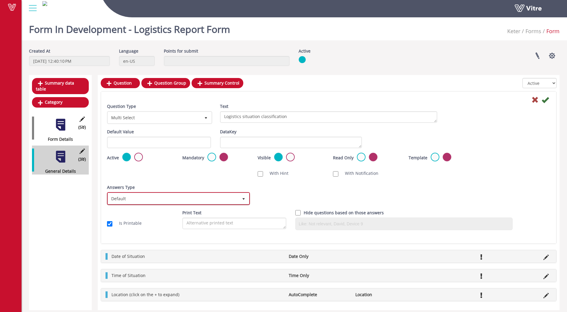
click at [244, 197] on span "select" at bounding box center [243, 199] width 5 height 5
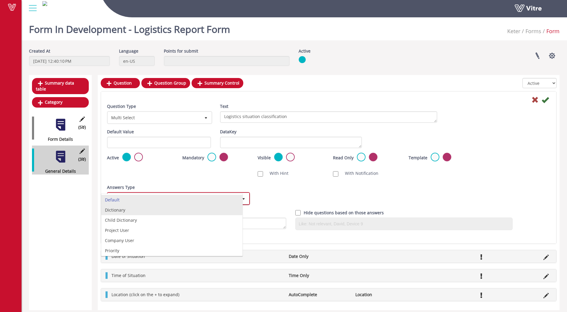
click at [131, 211] on li "Dictionary" at bounding box center [171, 210] width 141 height 10
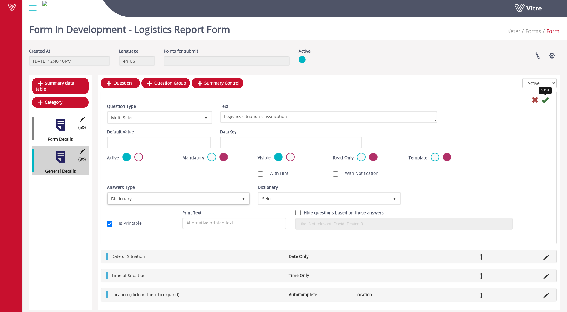
click at [545, 101] on icon at bounding box center [544, 99] width 7 height 7
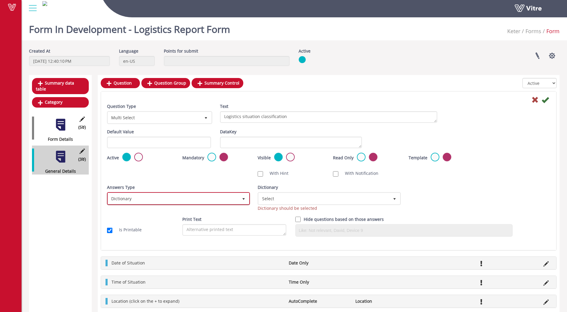
click at [223, 198] on span "Dictionary" at bounding box center [173, 198] width 130 height 11
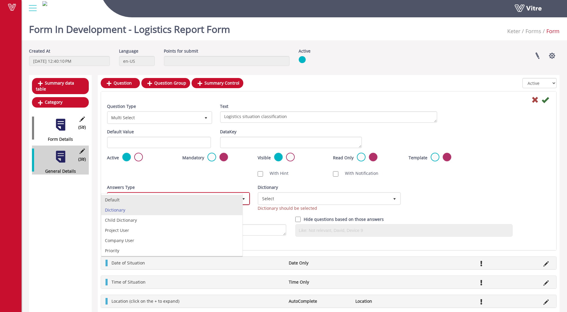
click at [139, 200] on li "Default" at bounding box center [171, 200] width 141 height 10
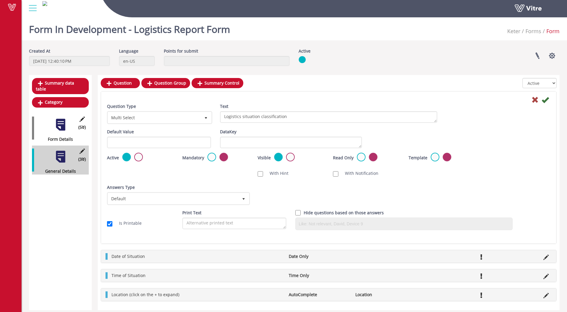
click at [545, 102] on icon at bounding box center [544, 99] width 7 height 7
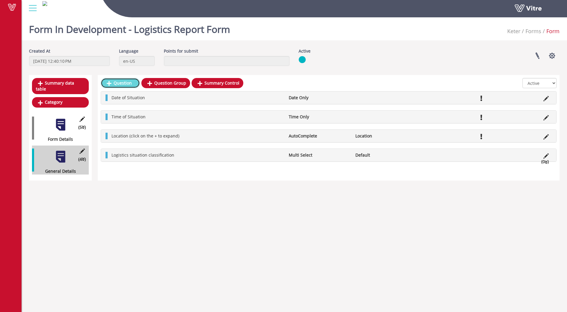
click at [117, 85] on link "Question" at bounding box center [120, 83] width 39 height 10
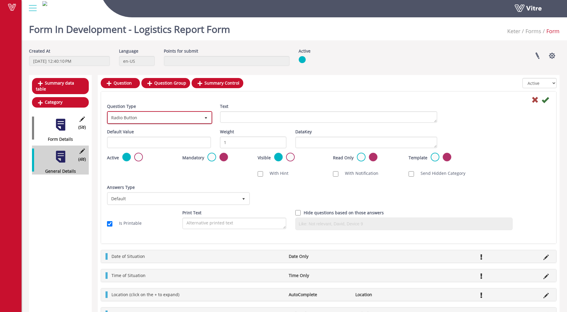
click at [152, 116] on span "Radio Button" at bounding box center [154, 117] width 93 height 11
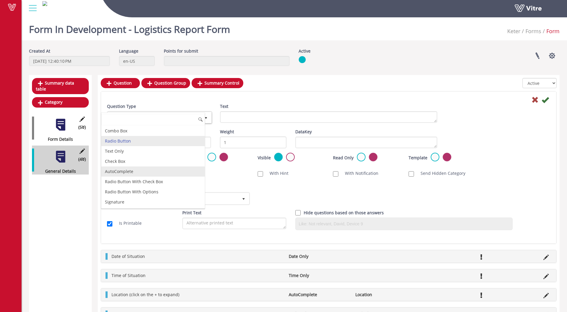
click at [125, 168] on li "AutoComplete" at bounding box center [152, 171] width 103 height 10
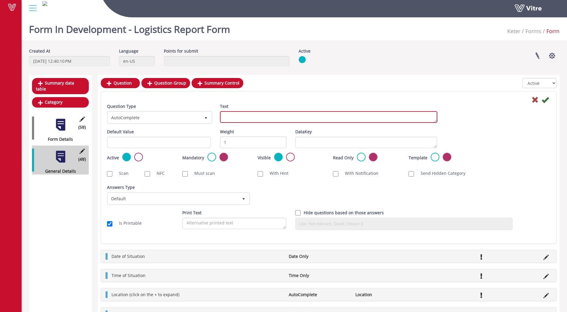
click at [269, 114] on textarea "Text" at bounding box center [328, 117] width 217 height 12
type textarea "L"
type textarea "What logistics team to be involved?"
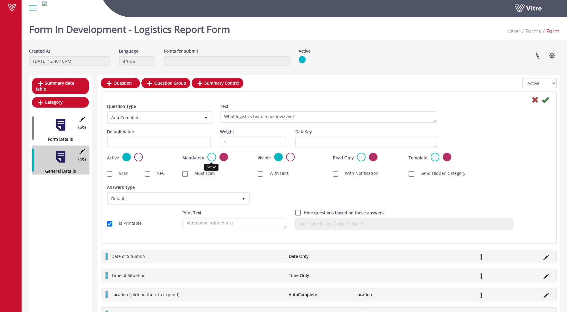
click at [211, 160] on label at bounding box center [211, 157] width 9 height 9
click at [0, 0] on input "radio" at bounding box center [0, 0] width 0 height 0
click at [543, 101] on icon at bounding box center [544, 99] width 7 height 7
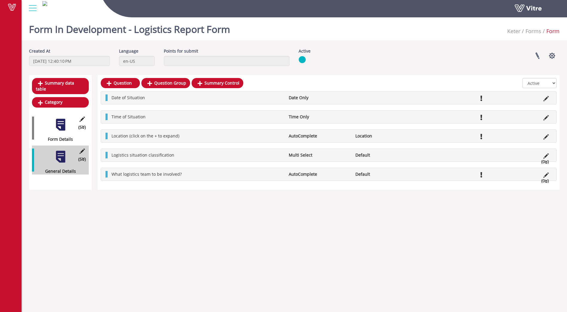
click at [66, 178] on div "Summary data table Category (5 ) Form Details (5 ) General Details" at bounding box center [60, 132] width 63 height 115
click at [45, 97] on link "Category" at bounding box center [60, 102] width 57 height 10
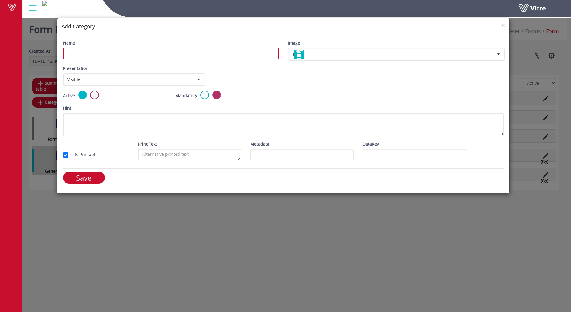
click at [214, 54] on input "Name" at bounding box center [171, 54] width 216 height 12
type input "Situation Description"
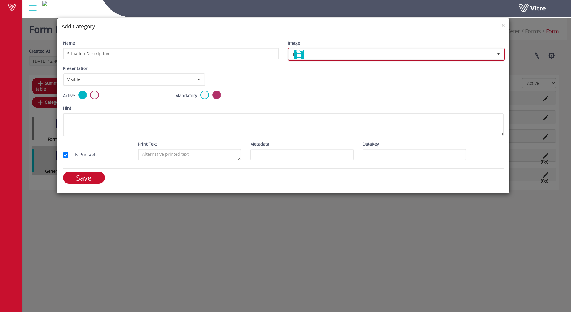
click at [398, 53] on span "1" at bounding box center [391, 54] width 205 height 11
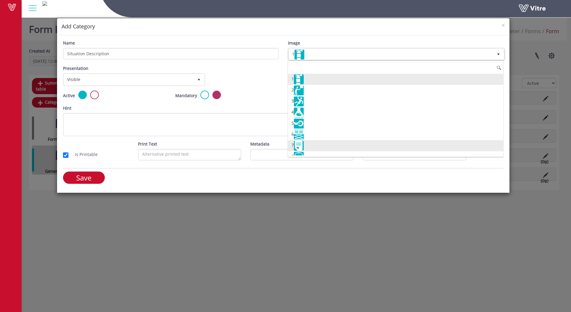
click at [301, 148] on img at bounding box center [299, 146] width 10 height 10
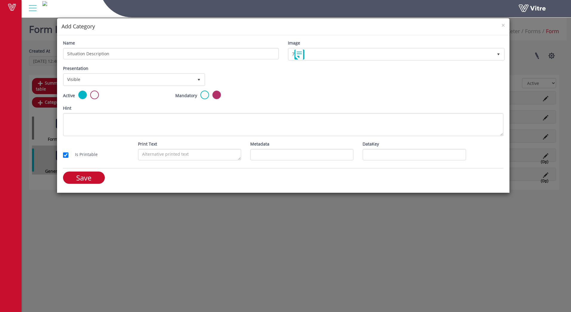
click at [273, 86] on div "Presentation Visible 0 Set Duration Minutes 0 Set conditional rule Set Duration" at bounding box center [284, 77] width 450 height 25
click at [91, 174] on input "Save" at bounding box center [84, 177] width 42 height 12
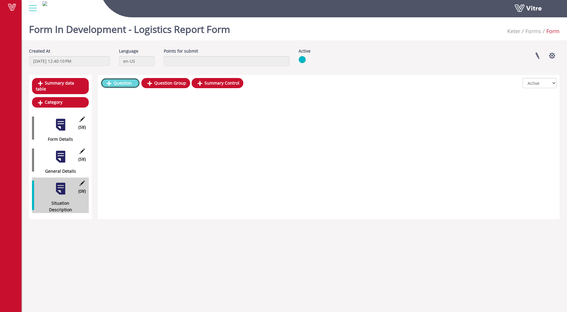
click at [123, 84] on link "Question" at bounding box center [120, 83] width 39 height 10
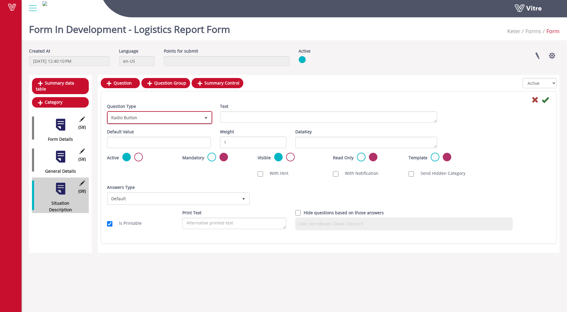
click at [205, 118] on span "select" at bounding box center [205, 118] width 5 height 5
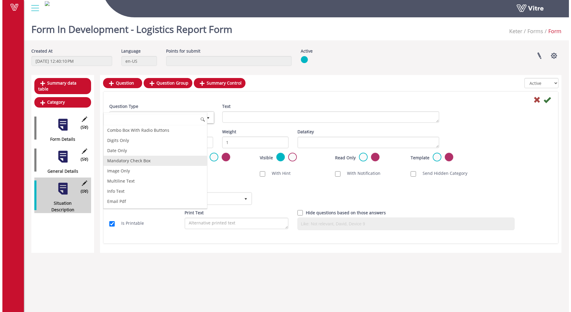
scroll to position [99, 0]
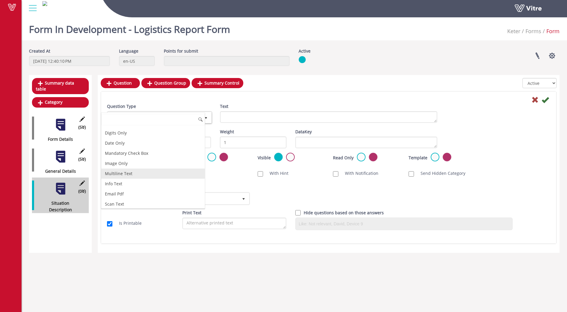
click at [130, 176] on li "Multiline Text" at bounding box center [152, 173] width 103 height 10
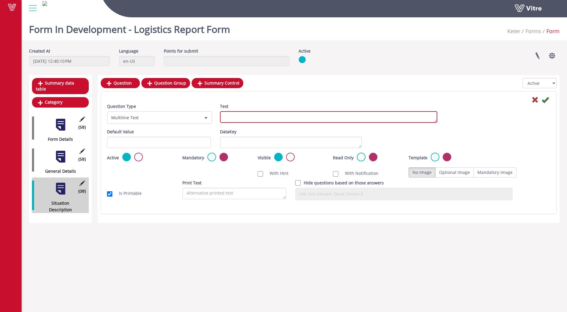
click at [272, 118] on textarea "Text" at bounding box center [328, 117] width 217 height 12
type textarea "Logistic Situation Description"
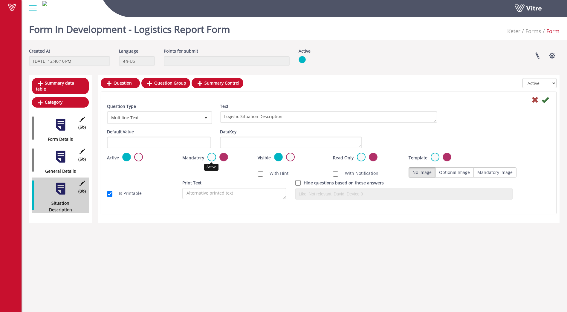
click at [210, 157] on label at bounding box center [211, 157] width 9 height 9
click at [0, 0] on input "radio" at bounding box center [0, 0] width 0 height 0
click at [545, 101] on icon at bounding box center [544, 99] width 7 height 7
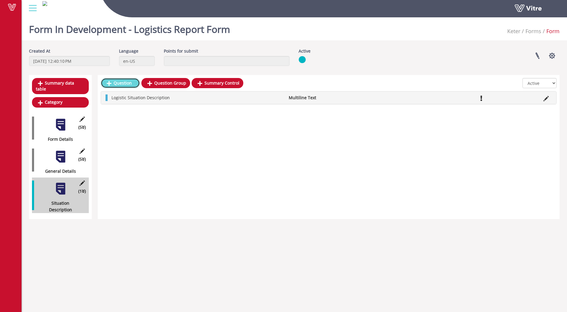
click at [119, 86] on link "Question" at bounding box center [120, 83] width 39 height 10
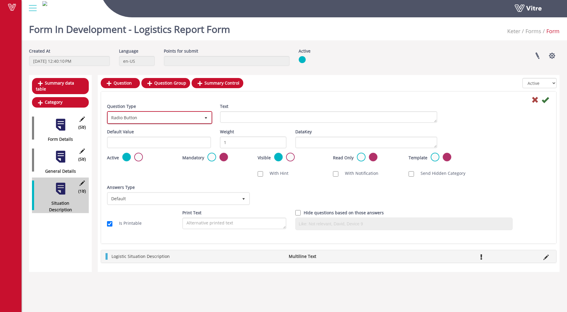
click at [205, 116] on span "select" at bounding box center [205, 118] width 5 height 5
click at [136, 133] on li "Image Only" at bounding box center [152, 131] width 103 height 10
type input "ima"
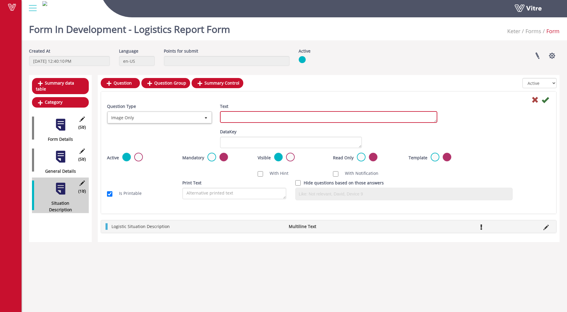
click at [271, 116] on textarea "Text" at bounding box center [328, 117] width 217 height 12
type textarea "Add images of the situation"
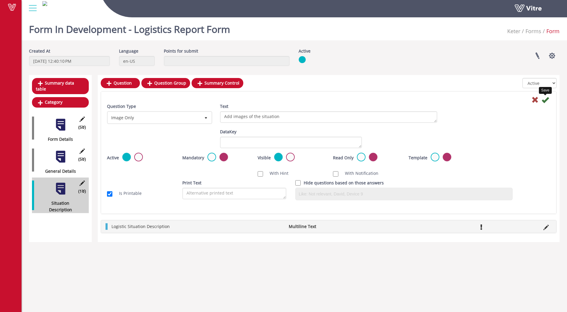
click at [545, 99] on icon at bounding box center [544, 99] width 7 height 7
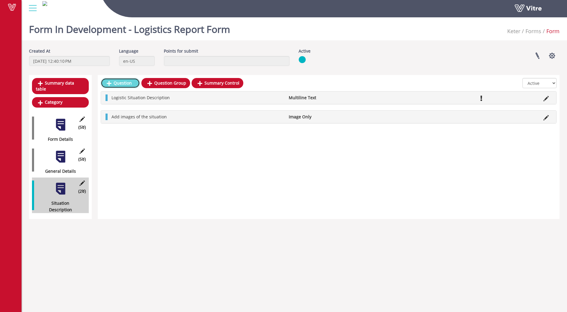
click at [116, 86] on link "Question" at bounding box center [120, 83] width 39 height 10
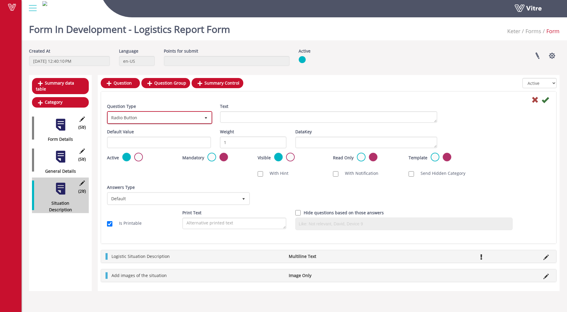
click at [194, 121] on span "Radio Button" at bounding box center [154, 117] width 93 height 11
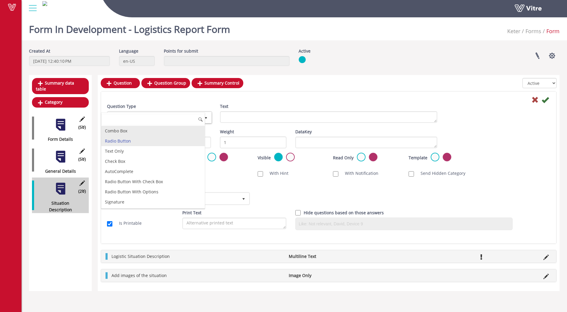
click at [148, 131] on li "Combo Box" at bounding box center [152, 131] width 103 height 10
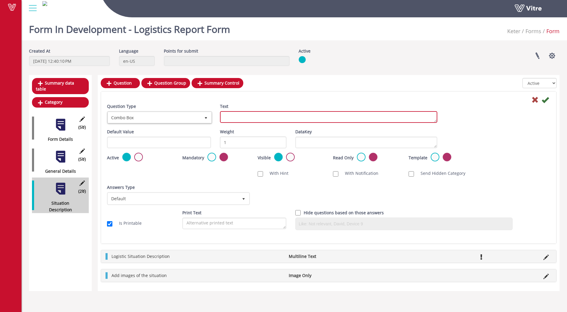
click at [280, 114] on textarea "Text" at bounding box center [328, 117] width 217 height 12
type textarea "Reason of the situation"
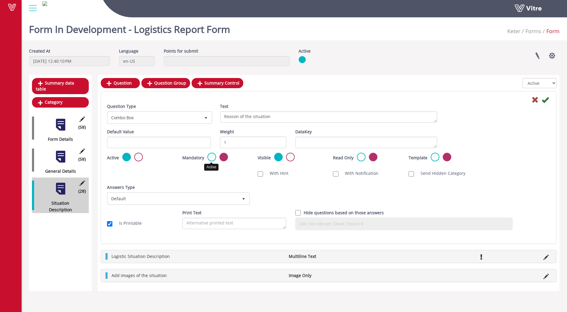
click at [210, 159] on label at bounding box center [211, 157] width 9 height 9
click at [0, 0] on input "radio" at bounding box center [0, 0] width 0 height 0
click at [545, 102] on icon at bounding box center [544, 99] width 7 height 7
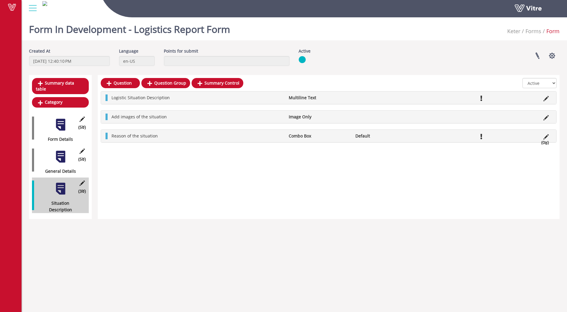
click at [60, 203] on div "Summary data table Category (5 ) Form Details (5 ) General Details (3 ) Situati…" at bounding box center [60, 147] width 63 height 144
click at [59, 98] on link "Category" at bounding box center [60, 102] width 57 height 10
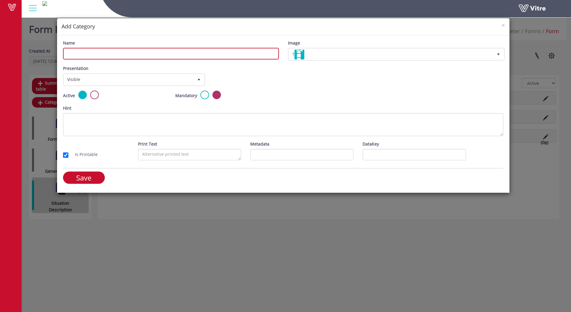
click at [74, 56] on input "Name" at bounding box center [171, 54] width 216 height 12
type input "Immediate Actions"
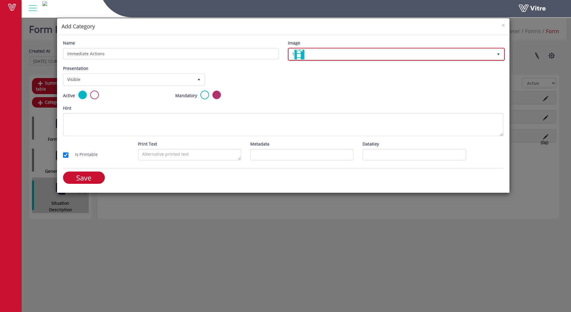
click at [337, 54] on span "1" at bounding box center [391, 54] width 205 height 11
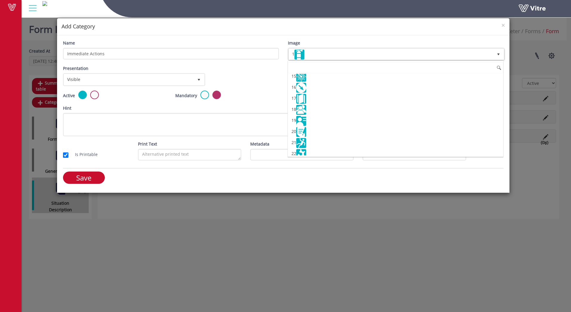
scroll to position [159, 0]
click at [305, 110] on img at bounding box center [301, 110] width 10 height 10
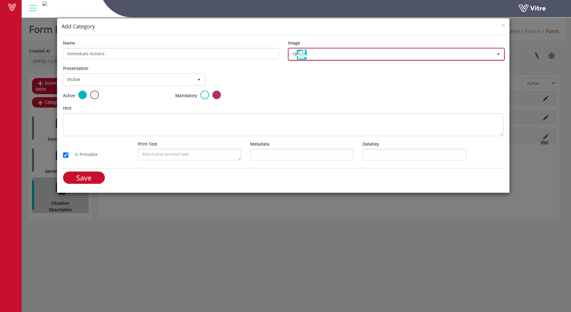
click at [331, 55] on span "18" at bounding box center [391, 54] width 205 height 11
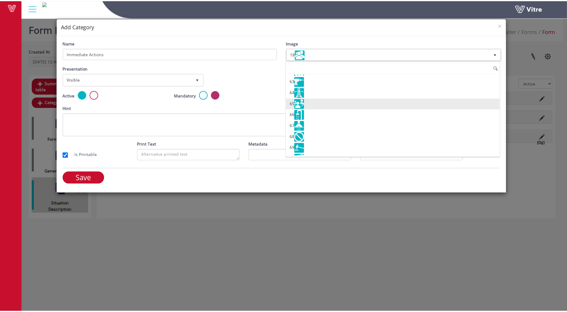
scroll to position [687, 0]
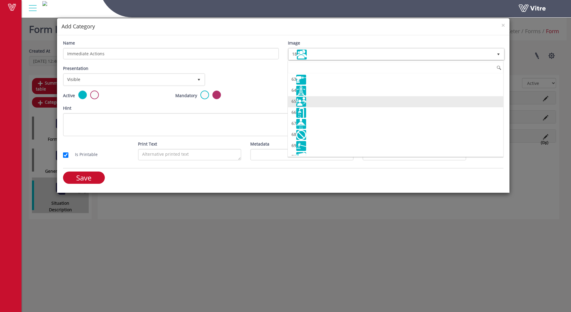
click at [299, 100] on img at bounding box center [301, 102] width 10 height 10
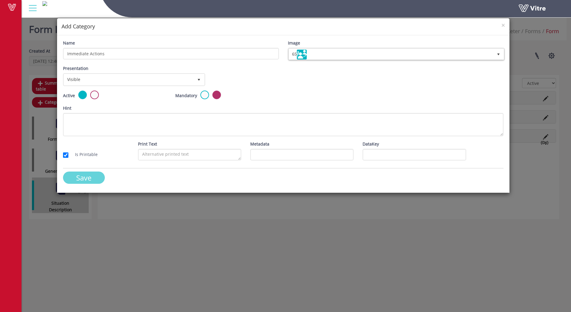
click at [78, 180] on input "Save" at bounding box center [84, 177] width 42 height 12
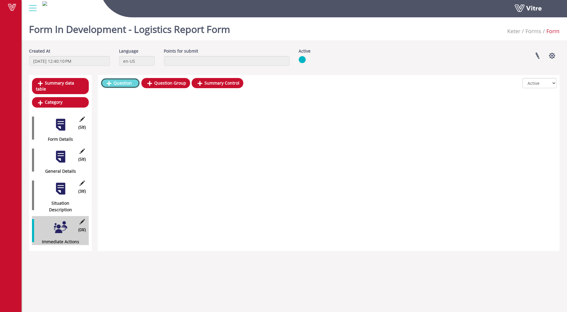
click at [118, 82] on link "Question" at bounding box center [120, 83] width 39 height 10
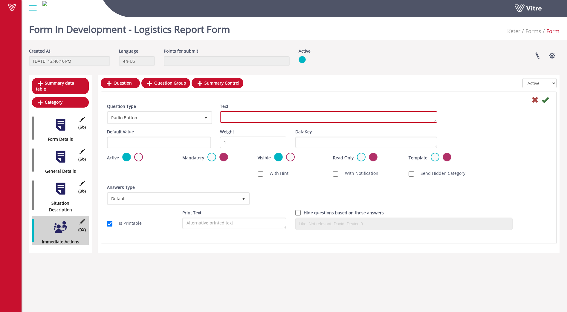
click at [256, 119] on textarea "Text" at bounding box center [328, 117] width 217 height 12
type textarea "Does anybody need to take immediate Action?"
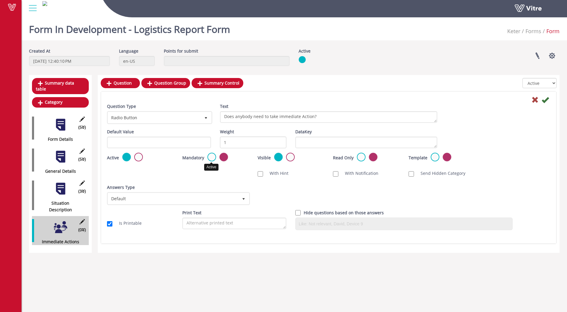
click at [211, 154] on label at bounding box center [211, 157] width 9 height 9
click at [0, 0] on input "radio" at bounding box center [0, 0] width 0 height 0
click at [546, 102] on icon at bounding box center [544, 99] width 7 height 7
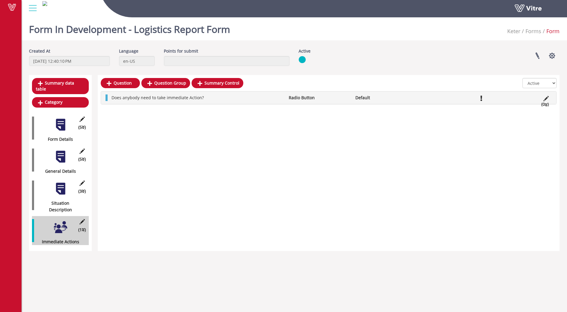
click at [255, 103] on div "Does anybody need to take immediate Action? Radio Button Default (0 )" at bounding box center [328, 97] width 455 height 13
click at [135, 117] on link "Answer" at bounding box center [127, 112] width 39 height 10
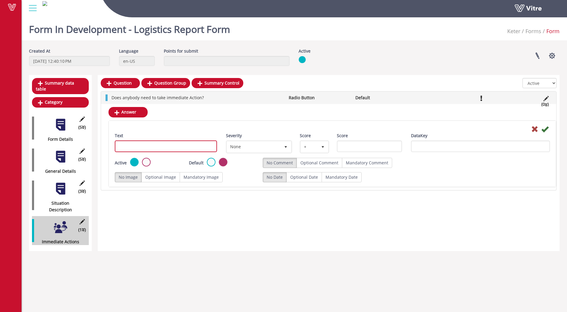
click at [177, 148] on input "Text" at bounding box center [166, 146] width 102 height 12
type input "Yes"
click at [546, 130] on icon at bounding box center [544, 128] width 7 height 7
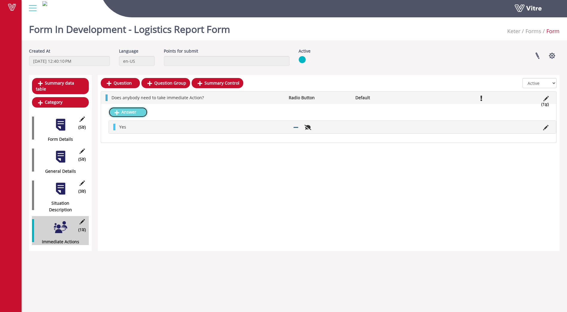
click at [138, 112] on link "Answer" at bounding box center [127, 112] width 39 height 10
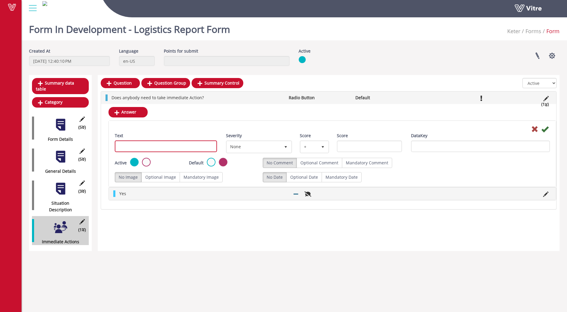
click at [154, 145] on input "Text" at bounding box center [166, 146] width 102 height 12
type input "No"
click at [547, 129] on icon at bounding box center [544, 128] width 7 height 7
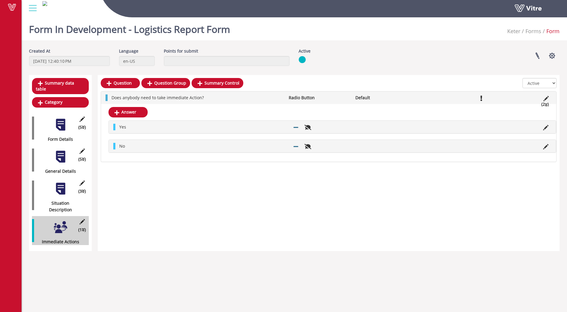
click at [358, 114] on div "Answer Yes No" at bounding box center [328, 132] width 455 height 57
click at [240, 102] on div "Does anybody need to take immediate Action? Radio Button Default (2 )" at bounding box center [328, 97] width 455 height 13
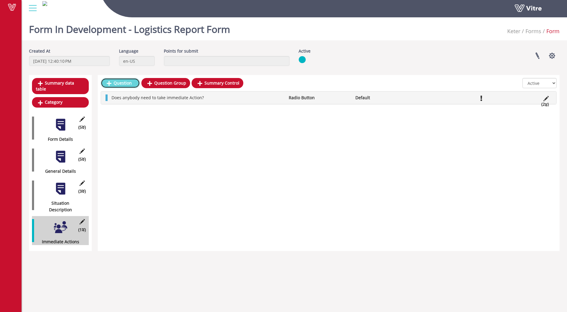
click at [119, 85] on link "Question" at bounding box center [120, 83] width 39 height 10
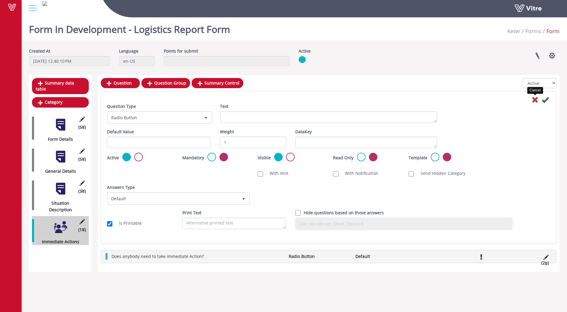
click at [535, 99] on icon at bounding box center [534, 99] width 7 height 7
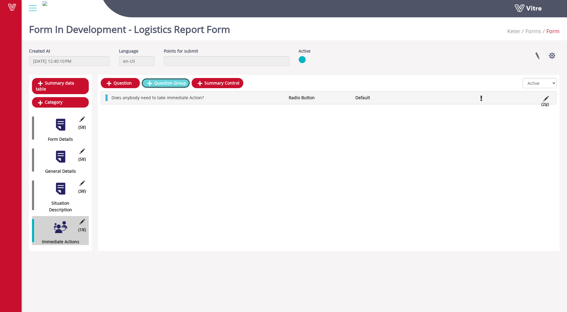
click at [162, 83] on link "Question Group" at bounding box center [165, 83] width 49 height 10
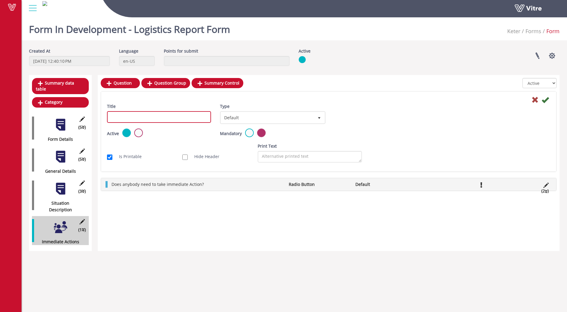
click at [138, 115] on input "Title" at bounding box center [159, 117] width 104 height 12
type input "Immediate Actions"
click at [545, 101] on icon at bounding box center [544, 99] width 7 height 7
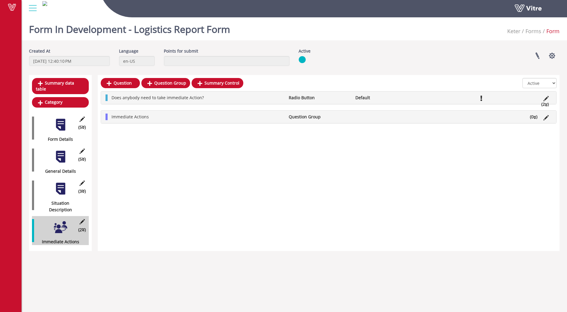
click at [211, 118] on li "Immediate Actions" at bounding box center [196, 117] width 177 height 7
click at [126, 133] on link "Question" at bounding box center [127, 131] width 39 height 10
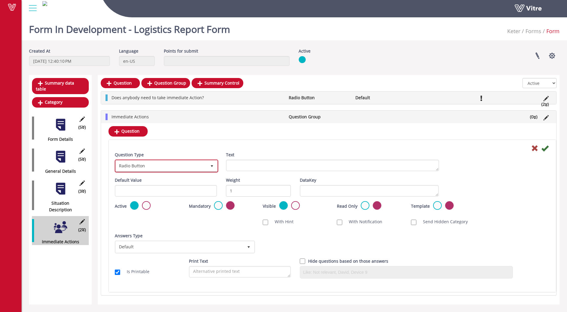
click at [211, 165] on span "select" at bounding box center [211, 166] width 5 height 5
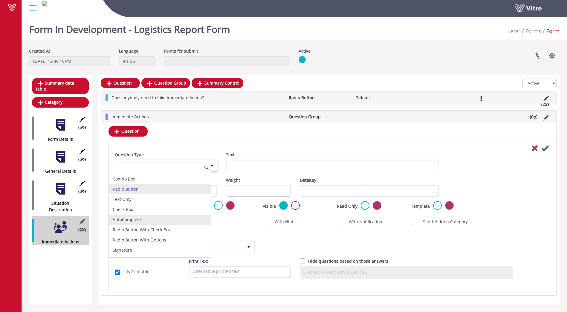
click at [142, 217] on li "AutoComplete" at bounding box center [160, 219] width 102 height 10
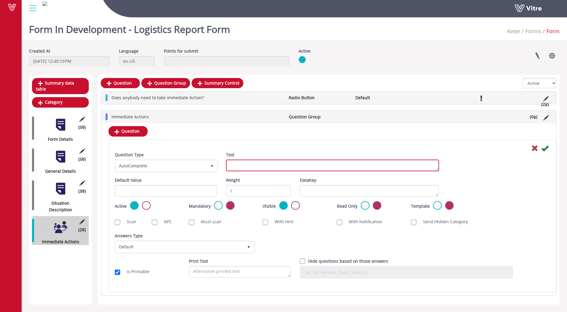
click at [248, 166] on textarea "Text" at bounding box center [332, 166] width 213 height 12
type textarea "Who is Responsible for the action?"
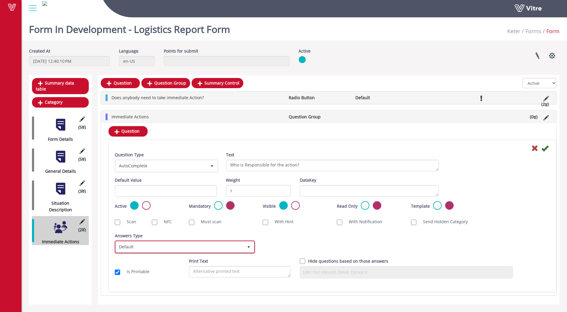
click at [247, 246] on span "select" at bounding box center [248, 247] width 5 height 5
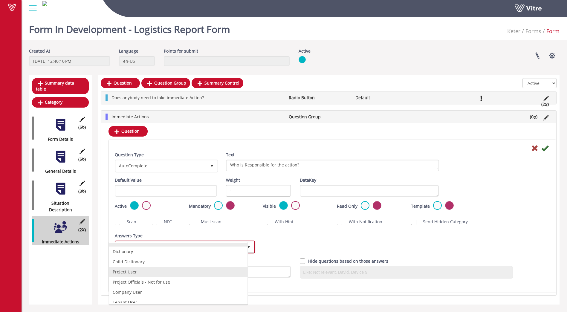
scroll to position [11, 0]
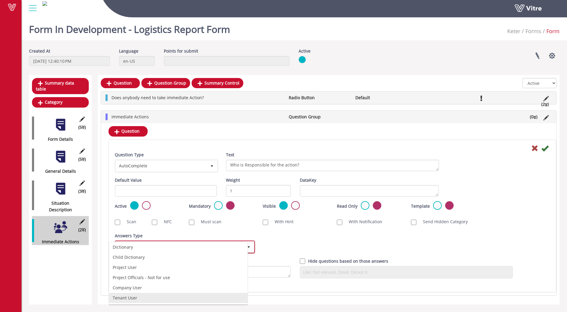
click at [148, 298] on li "Tenant User" at bounding box center [178, 298] width 138 height 10
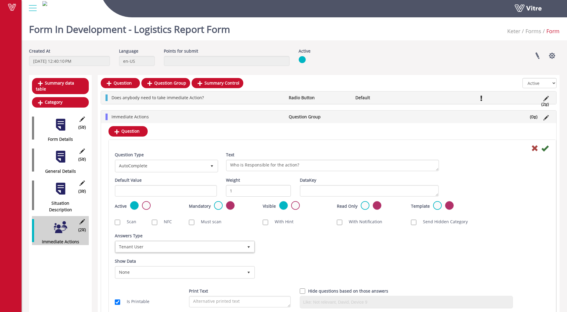
click at [360, 246] on div "Answers Type Default 0 Answers Type Tenant User 21 Module Select Form Context (…" at bounding box center [332, 244] width 444 height 25
click at [546, 149] on icon at bounding box center [544, 148] width 7 height 7
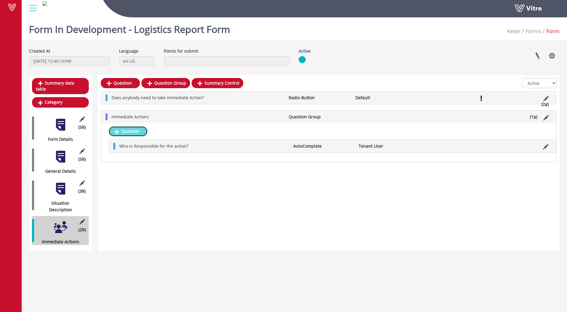
click at [121, 131] on link "Question" at bounding box center [127, 131] width 39 height 10
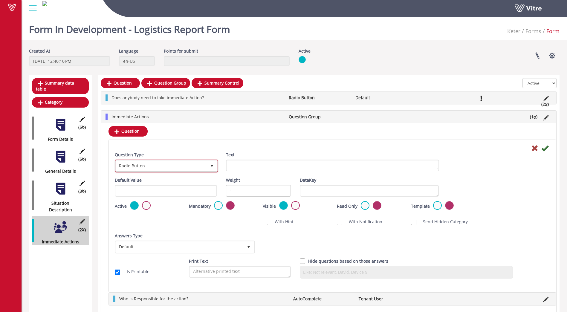
click at [211, 165] on span "select" at bounding box center [211, 166] width 5 height 5
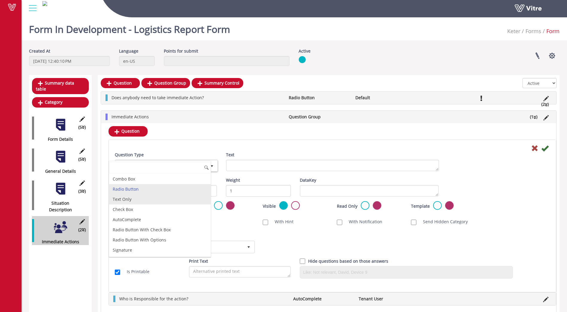
click at [131, 198] on li "Text Only" at bounding box center [160, 199] width 102 height 10
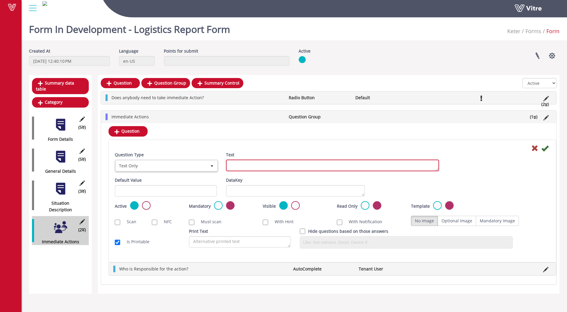
click at [245, 166] on textarea "Text" at bounding box center [332, 166] width 213 height 12
type textarea "Description of action required"
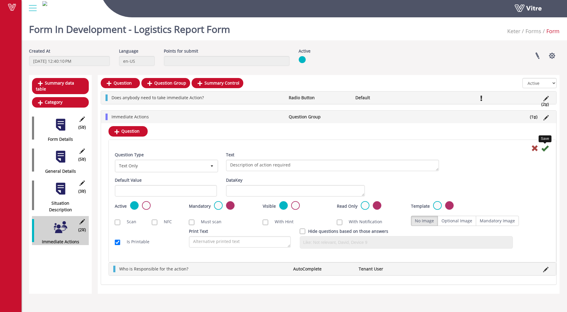
click at [546, 148] on icon at bounding box center [544, 148] width 7 height 7
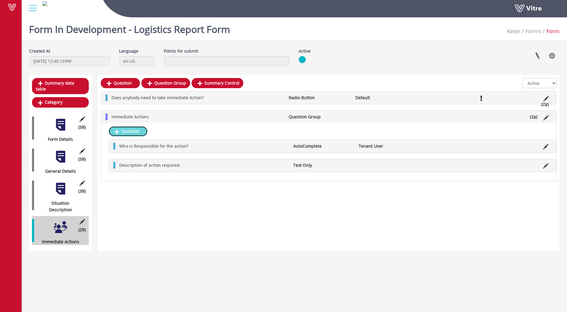
click at [125, 131] on link "Question" at bounding box center [127, 131] width 39 height 10
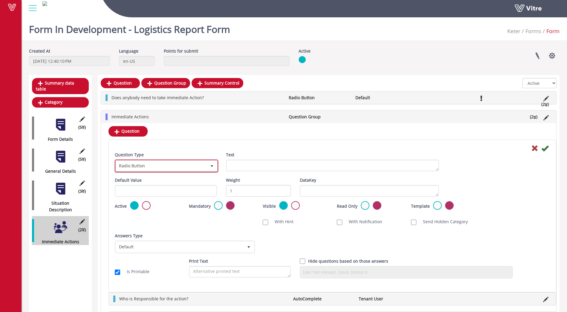
click at [186, 165] on span "Radio Button" at bounding box center [161, 165] width 91 height 11
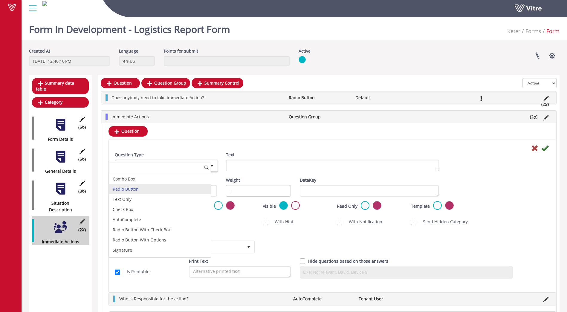
click at [149, 189] on li "Radio Button" at bounding box center [160, 189] width 102 height 10
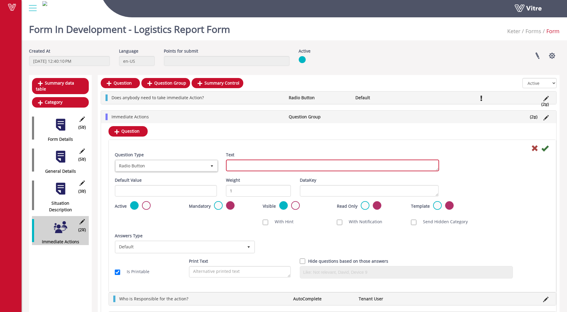
click at [286, 163] on textarea "Text" at bounding box center [332, 166] width 213 height 12
type textarea "Status Open / Closed"
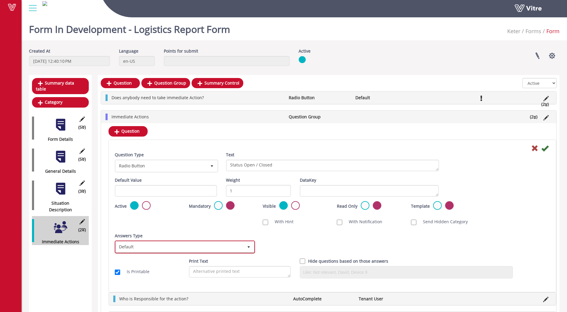
click at [247, 248] on span "select" at bounding box center [248, 247] width 5 height 5
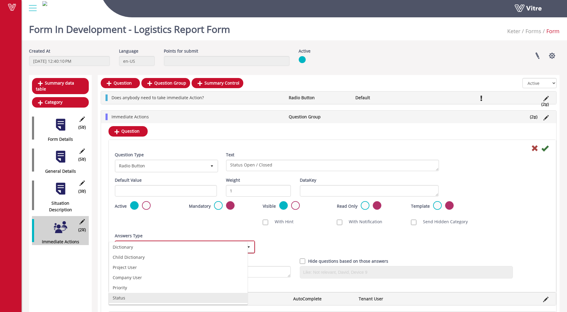
click at [134, 295] on li "Status" at bounding box center [178, 298] width 138 height 10
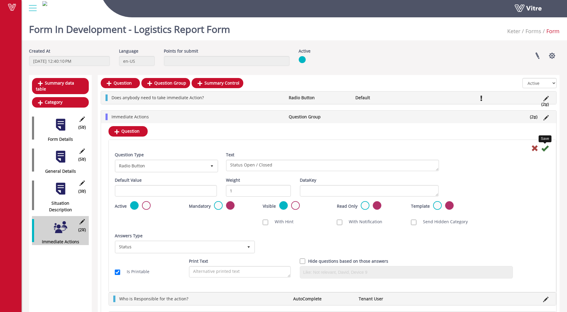
click at [545, 149] on icon at bounding box center [544, 148] width 7 height 7
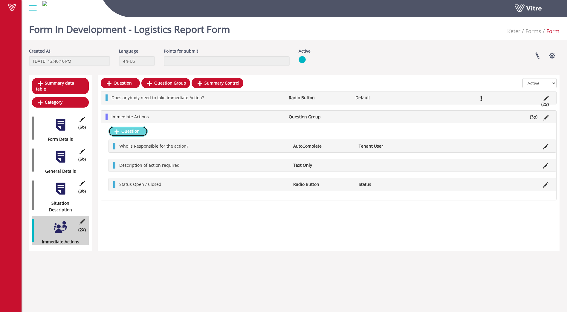
click at [128, 131] on link "Question" at bounding box center [127, 131] width 39 height 10
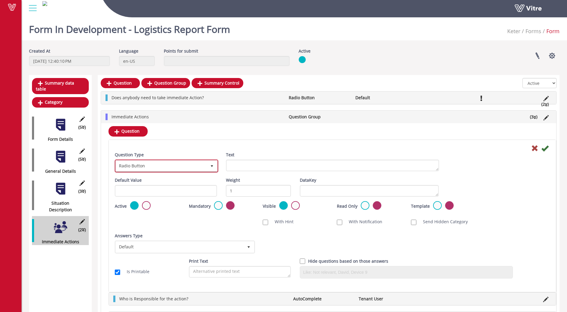
click at [198, 164] on span "Radio Button" at bounding box center [161, 165] width 91 height 11
click at [145, 178] on li "Date Only" at bounding box center [160, 179] width 102 height 10
type input "date"
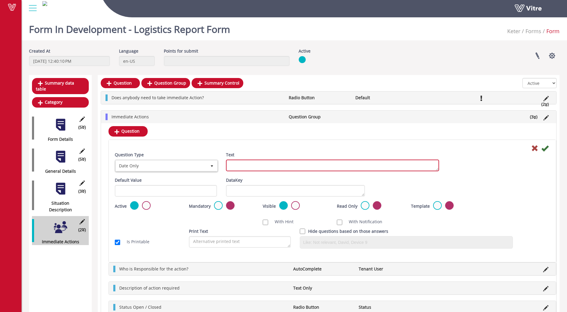
click at [256, 162] on textarea "Text" at bounding box center [332, 166] width 213 height 12
type textarea "Due Date"
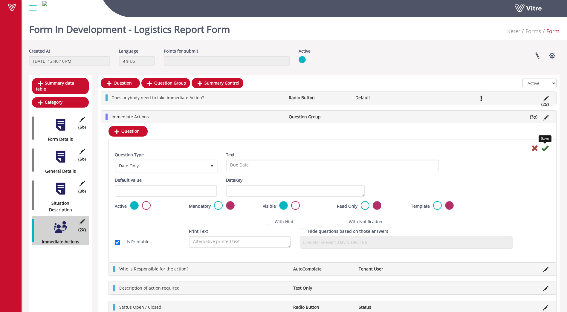
click at [544, 150] on icon at bounding box center [544, 148] width 7 height 7
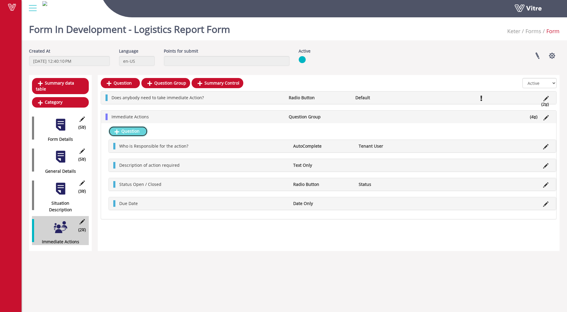
click at [130, 132] on link "Question" at bounding box center [127, 131] width 39 height 10
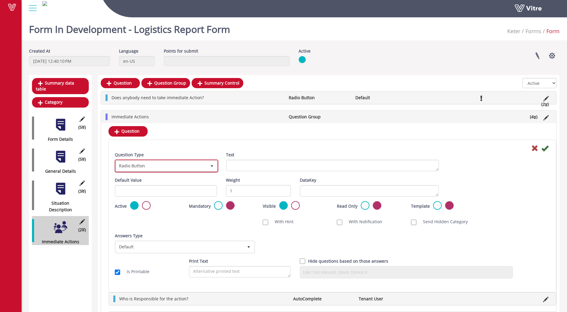
click at [183, 163] on span "Radio Button" at bounding box center [161, 165] width 91 height 11
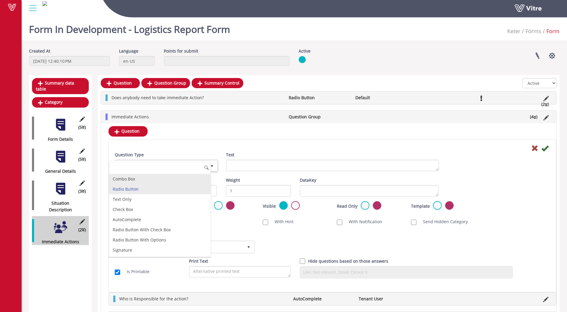
click at [143, 178] on li "Combo Box" at bounding box center [160, 179] width 102 height 10
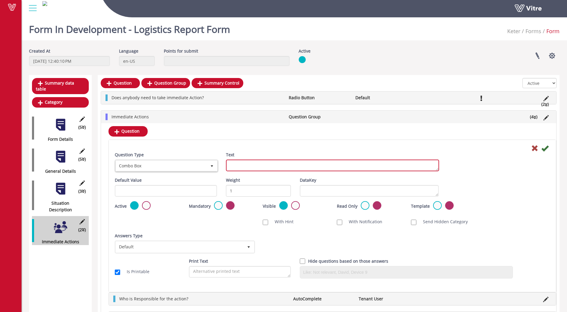
click at [242, 169] on textarea "Text" at bounding box center [332, 166] width 213 height 12
type textarea "Priority Level"
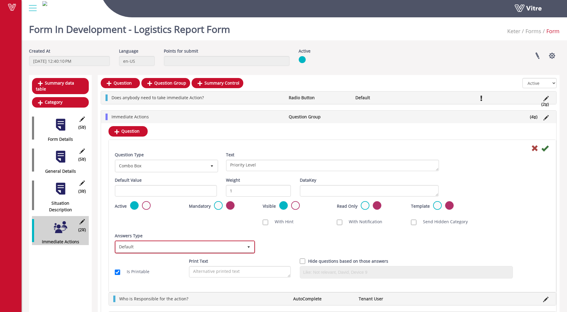
click at [200, 244] on span "Default" at bounding box center [180, 246] width 128 height 11
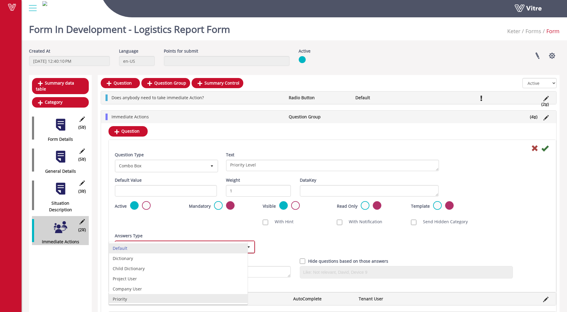
click at [125, 298] on li "Priority" at bounding box center [178, 299] width 138 height 10
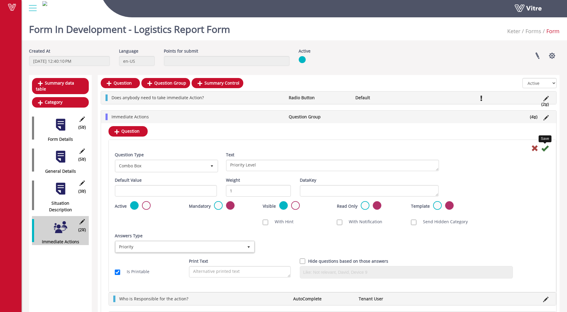
click at [544, 150] on icon at bounding box center [544, 148] width 7 height 7
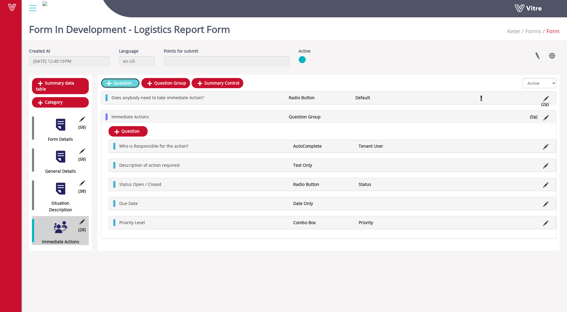
click at [122, 82] on link "Question" at bounding box center [120, 83] width 39 height 10
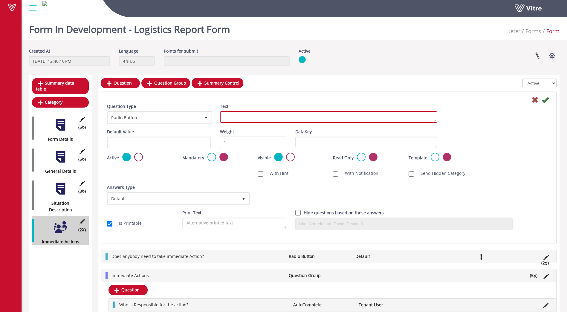
click at [286, 115] on textarea "Text" at bounding box center [328, 117] width 217 height 12
type textarea "Should the report be notified?"
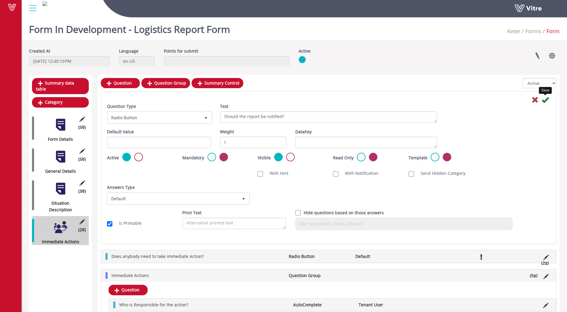
click at [546, 101] on icon at bounding box center [544, 99] width 7 height 7
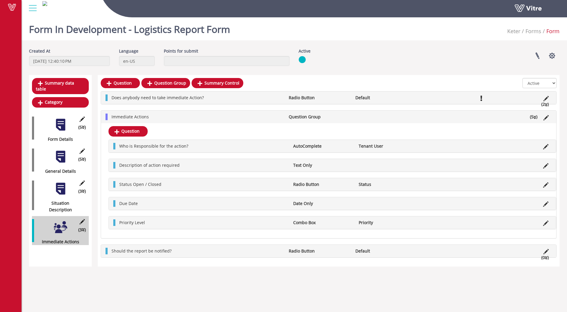
click at [232, 250] on li "Should the report be notified?" at bounding box center [196, 251] width 177 height 7
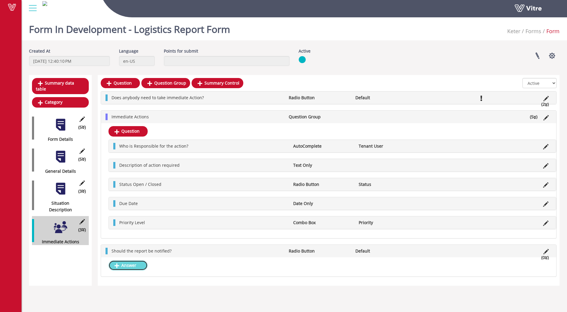
click at [121, 269] on link "Answer" at bounding box center [127, 265] width 39 height 10
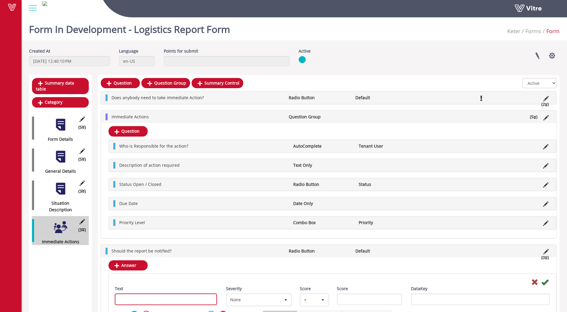
click at [179, 295] on input "Text" at bounding box center [166, 299] width 102 height 12
type input "Yes"
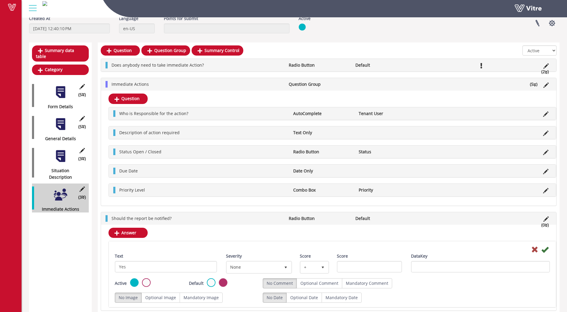
scroll to position [40, 0]
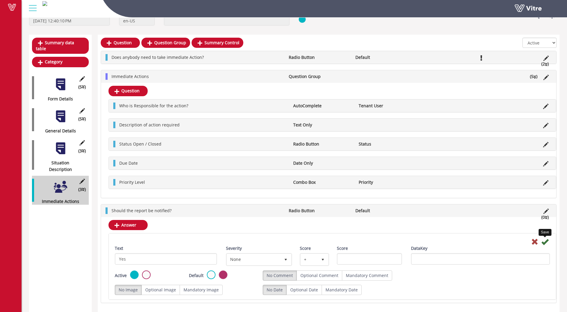
click at [543, 243] on icon at bounding box center [544, 241] width 7 height 7
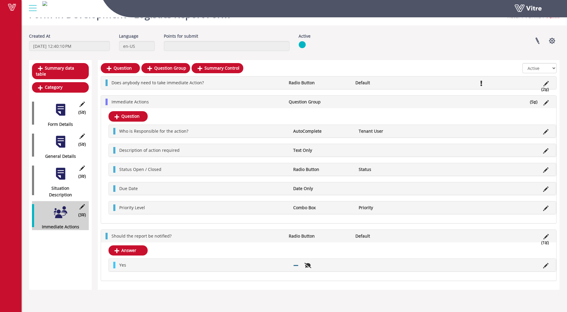
click at [232, 238] on li "Should the report be notified?" at bounding box center [196, 236] width 177 height 7
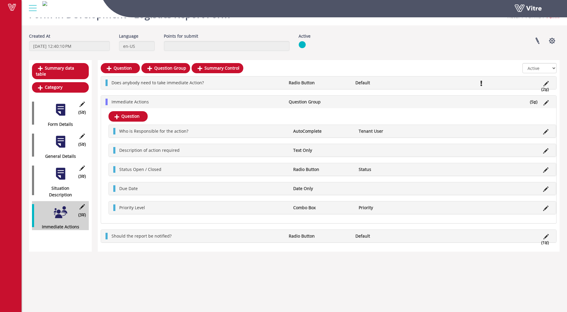
click at [63, 230] on div "Summary data table Category (5 ) Form Details (5 ) General Details (3 ) Situati…" at bounding box center [60, 155] width 63 height 191
click at [189, 286] on body "Vitre Form In Development - Logistics Report Form Keter Forms Form Created At 1…" at bounding box center [283, 156] width 567 height 312
click at [536, 42] on link at bounding box center [537, 41] width 15 height 16
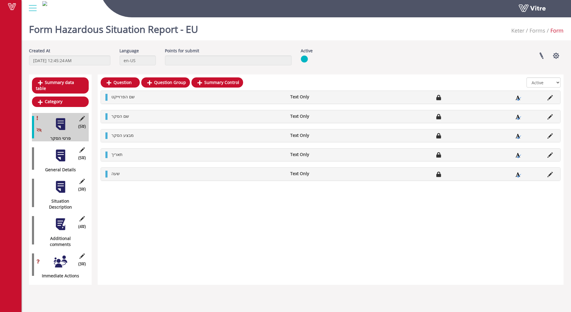
click at [63, 149] on div at bounding box center [60, 155] width 13 height 13
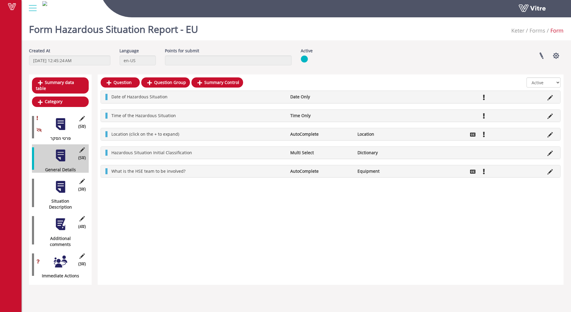
click at [64, 118] on div at bounding box center [60, 123] width 13 height 13
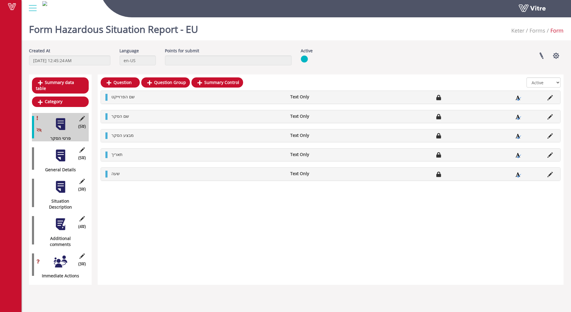
click at [63, 149] on div at bounding box center [60, 155] width 13 height 13
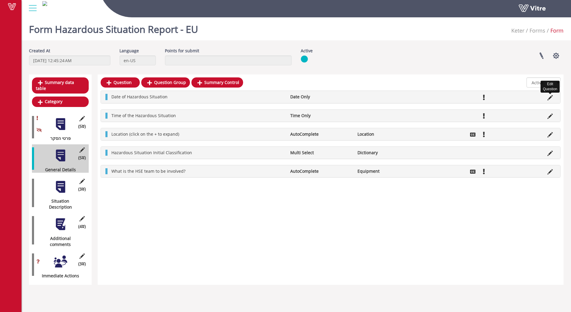
click at [551, 97] on icon at bounding box center [550, 97] width 5 height 5
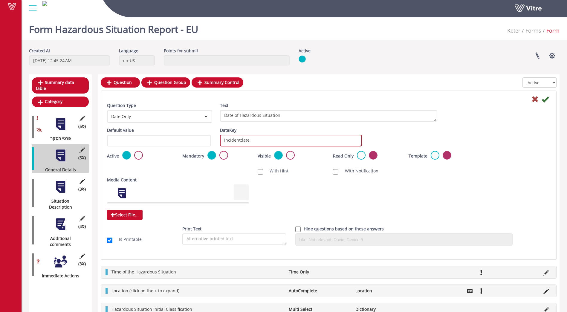
click at [240, 141] on textarea "incidentdate" at bounding box center [291, 141] width 142 height 12
type textarea "incident date"
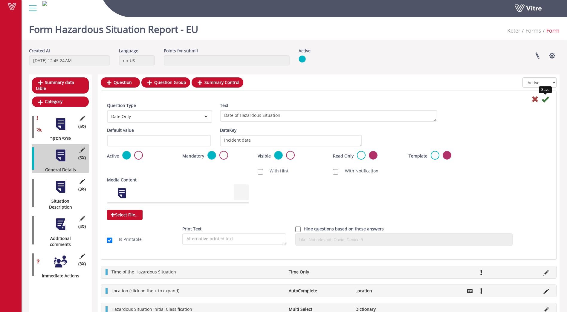
click at [544, 100] on icon at bounding box center [544, 99] width 7 height 7
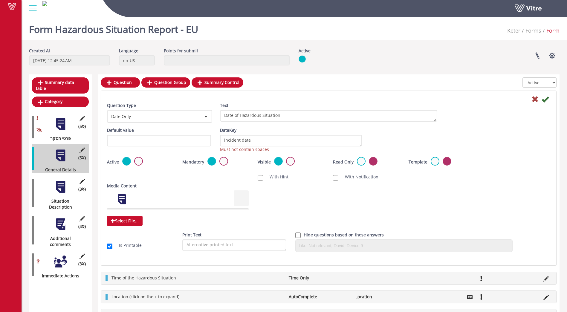
click at [535, 100] on icon at bounding box center [534, 99] width 7 height 7
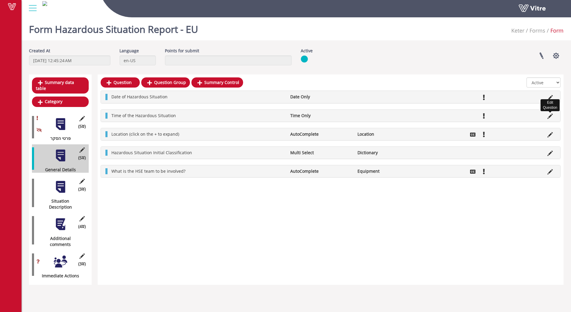
click at [550, 116] on icon at bounding box center [550, 116] width 5 height 5
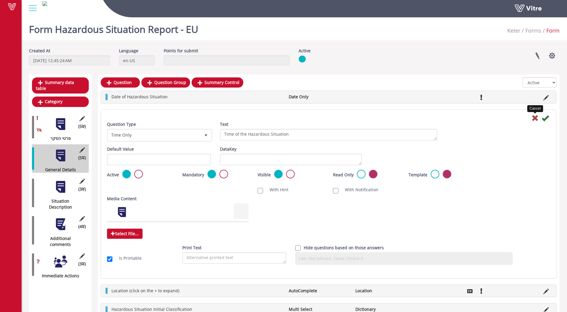
click at [533, 119] on icon at bounding box center [534, 117] width 7 height 7
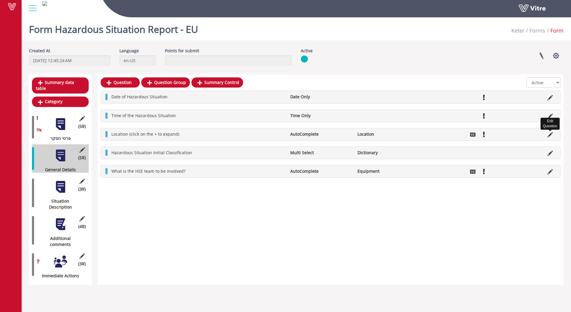
click at [550, 135] on icon at bounding box center [550, 134] width 5 height 5
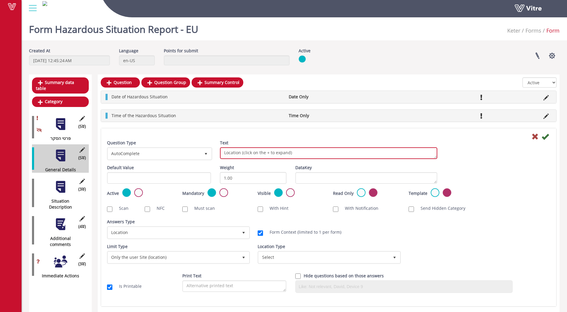
drag, startPoint x: 295, startPoint y: 154, endPoint x: 223, endPoint y: 156, distance: 71.7
click at [223, 156] on textarea "Location (click on the + to expand)" at bounding box center [328, 153] width 217 height 12
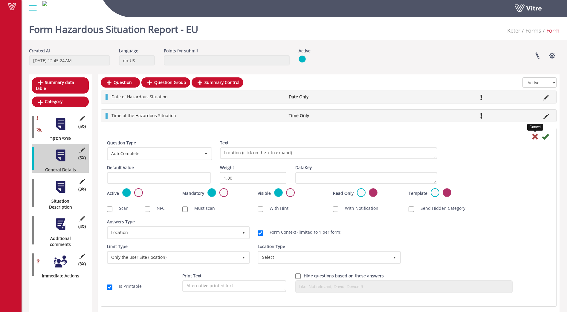
click at [535, 137] on icon at bounding box center [534, 136] width 7 height 7
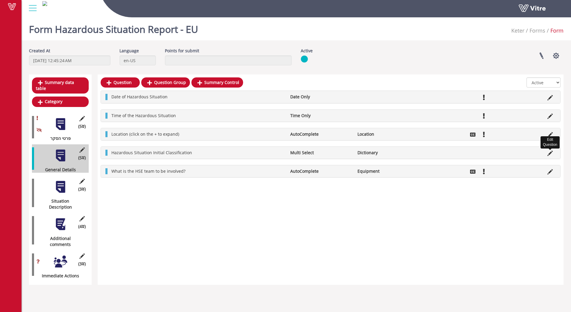
click at [550, 154] on icon at bounding box center [550, 153] width 5 height 5
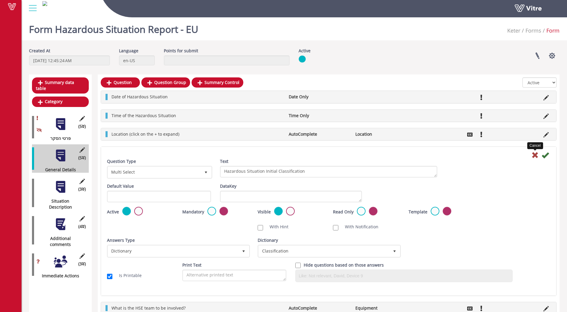
click at [535, 154] on icon at bounding box center [534, 154] width 7 height 7
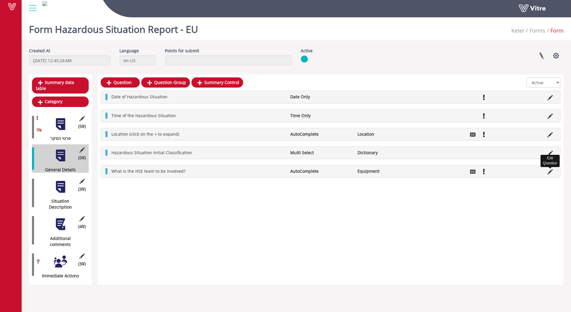
click at [552, 174] on icon at bounding box center [550, 171] width 5 height 5
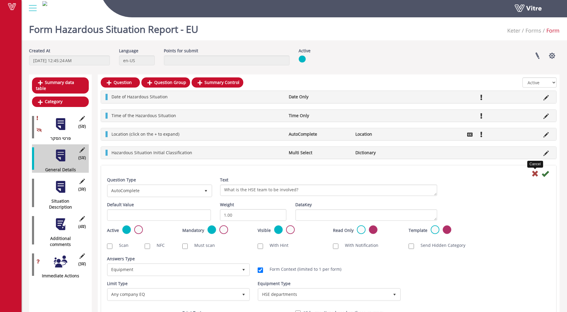
click at [534, 174] on icon at bounding box center [534, 173] width 7 height 7
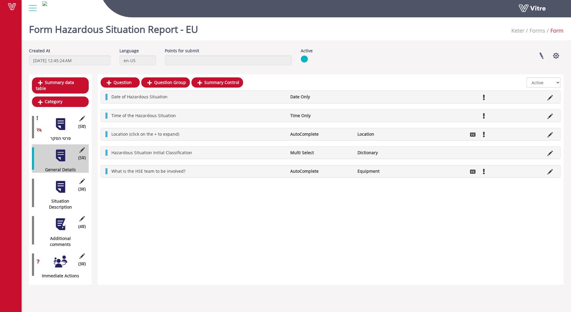
click at [58, 182] on div at bounding box center [60, 186] width 13 height 13
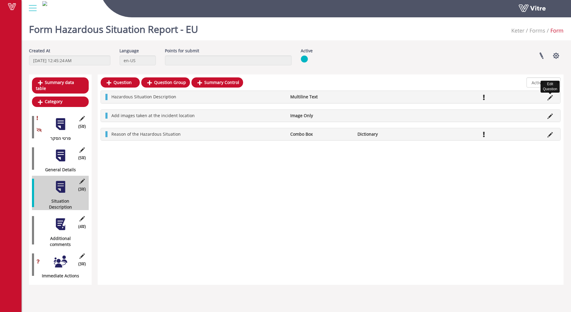
click at [549, 98] on icon at bounding box center [550, 97] width 5 height 5
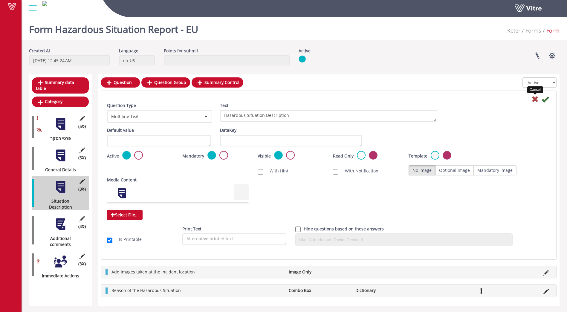
click at [535, 101] on icon at bounding box center [534, 99] width 7 height 7
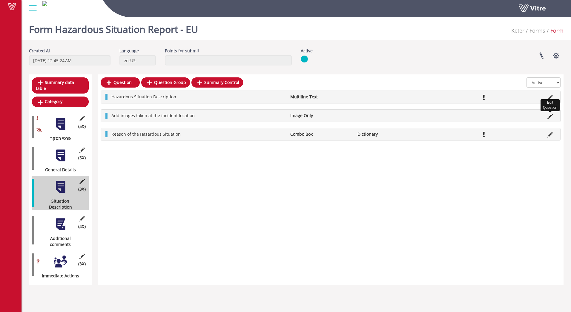
click at [548, 116] on icon at bounding box center [550, 116] width 5 height 5
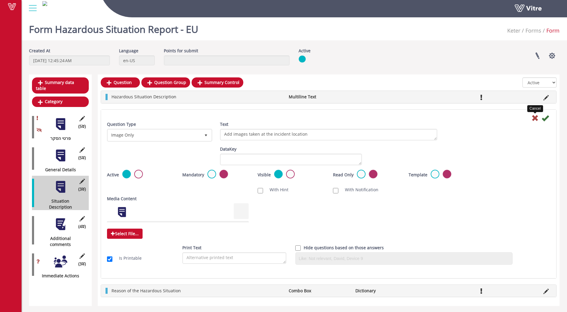
click at [535, 115] on icon at bounding box center [534, 117] width 7 height 7
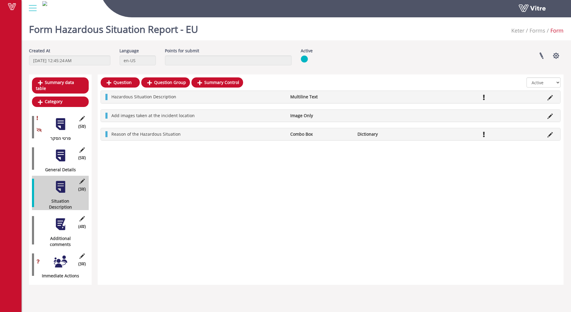
click at [547, 135] on li at bounding box center [550, 134] width 11 height 6
click at [548, 136] on icon at bounding box center [550, 134] width 5 height 5
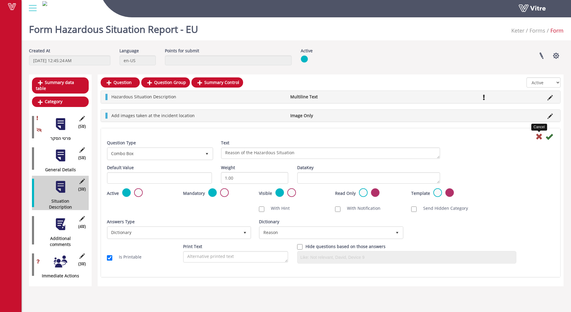
click at [541, 135] on icon at bounding box center [539, 136] width 7 height 7
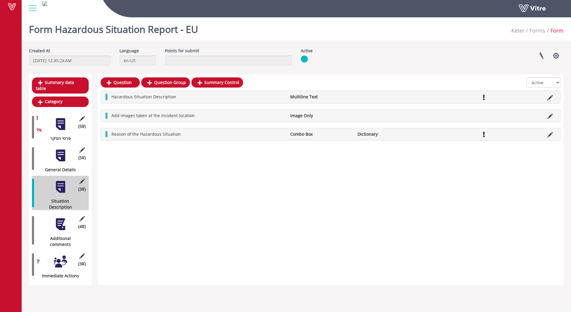
click at [61, 255] on div at bounding box center [60, 261] width 13 height 13
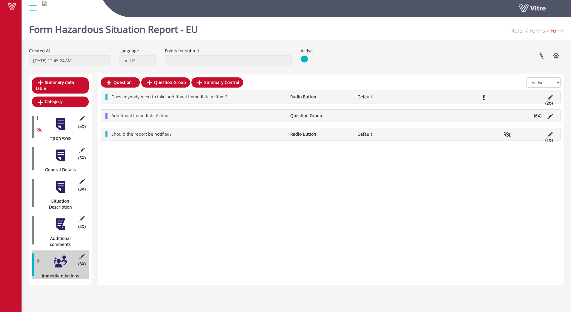
click at [526, 98] on li at bounding box center [529, 97] width 11 height 6
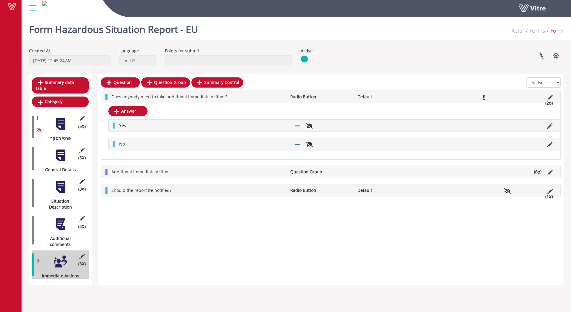
click at [526, 98] on li at bounding box center [529, 97] width 11 height 6
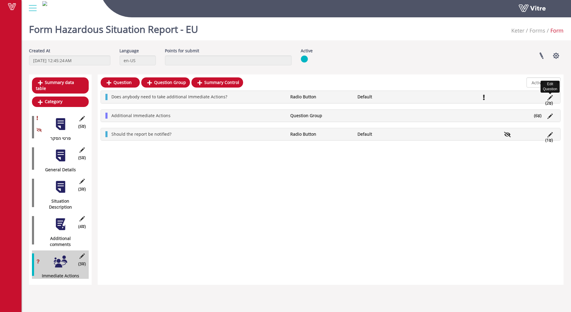
click at [550, 96] on icon at bounding box center [550, 97] width 5 height 5
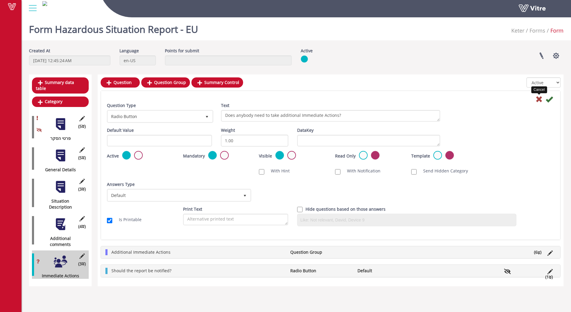
click at [539, 99] on icon at bounding box center [539, 99] width 7 height 7
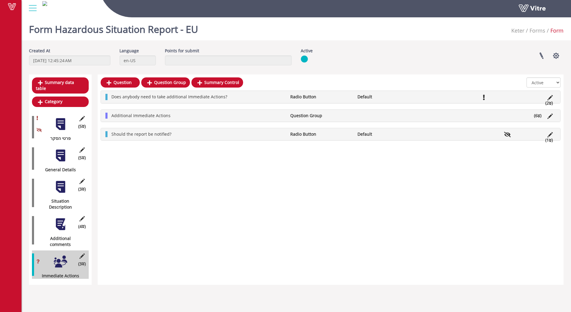
click at [257, 100] on div "Does anybody need to take additional Immediate Actions? Radio Button Default (2…" at bounding box center [330, 97] width 459 height 12
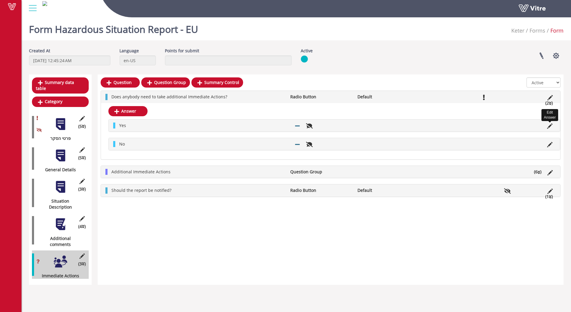
click at [549, 125] on icon at bounding box center [549, 125] width 5 height 5
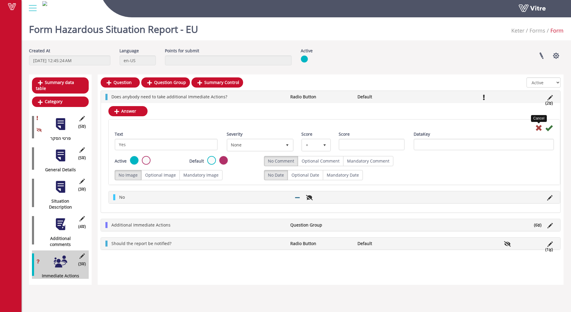
click at [539, 127] on icon at bounding box center [538, 127] width 7 height 7
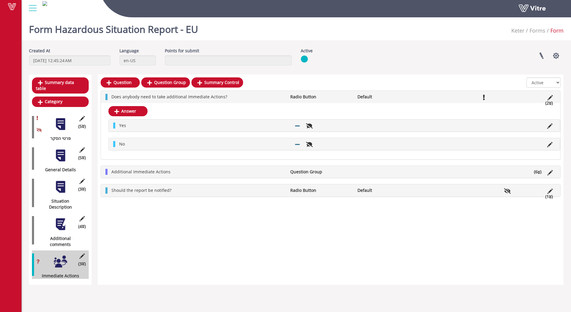
click at [434, 97] on li at bounding box center [438, 97] width 11 height 6
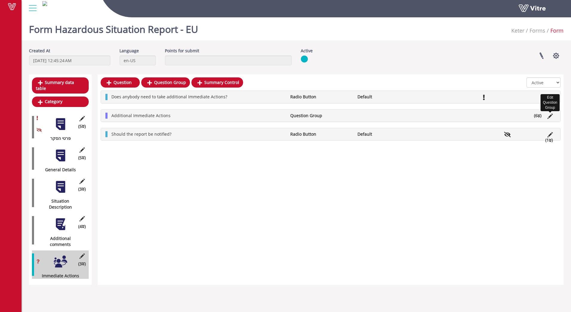
click at [550, 117] on icon at bounding box center [550, 116] width 5 height 5
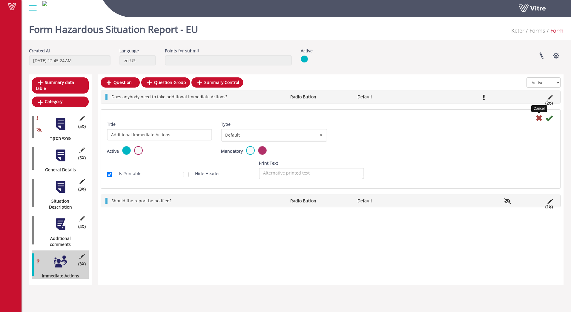
click at [539, 118] on icon at bounding box center [539, 117] width 7 height 7
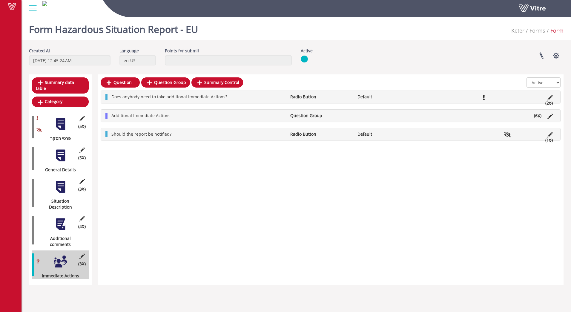
click at [373, 119] on div "Additional Immediate Actions Question Group (6 )" at bounding box center [330, 116] width 459 height 12
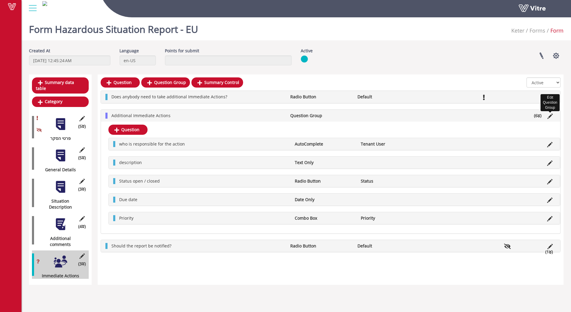
click at [551, 117] on icon at bounding box center [550, 116] width 5 height 5
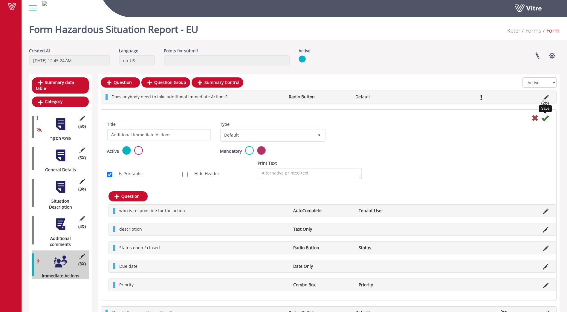
click at [545, 119] on icon at bounding box center [544, 117] width 7 height 7
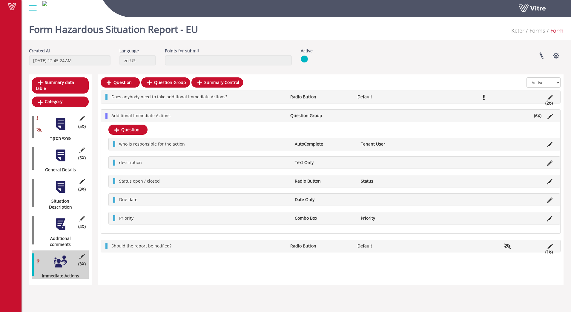
click at [454, 146] on li at bounding box center [452, 144] width 11 height 6
click at [550, 144] on icon at bounding box center [549, 144] width 5 height 5
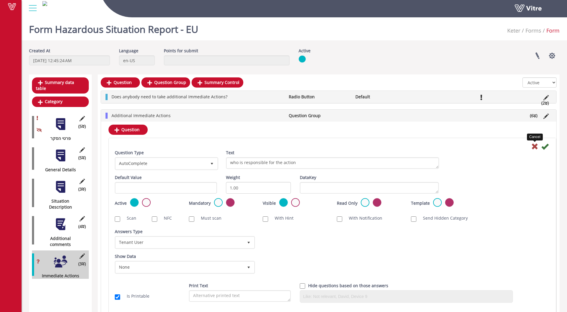
click at [534, 148] on icon at bounding box center [534, 146] width 7 height 7
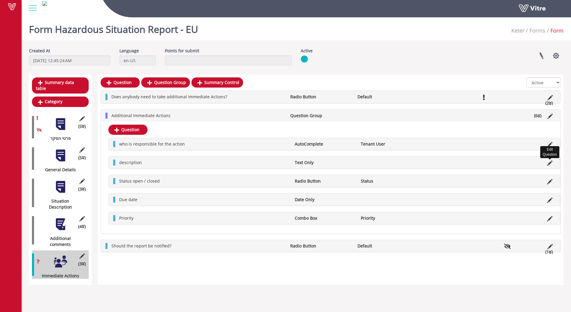
click at [548, 163] on icon at bounding box center [549, 162] width 5 height 5
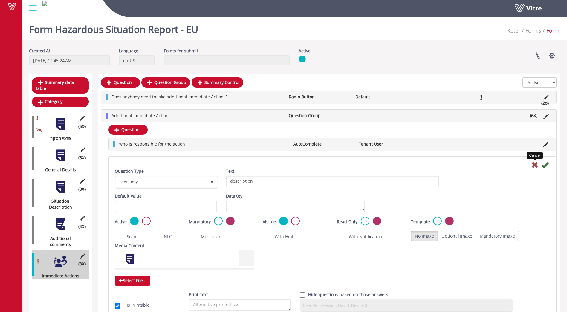
click at [535, 164] on icon at bounding box center [534, 164] width 7 height 7
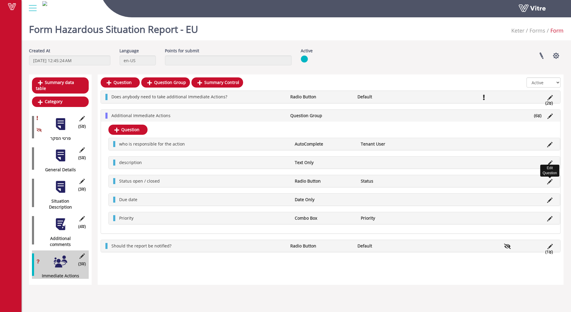
click at [550, 182] on icon at bounding box center [549, 181] width 5 height 5
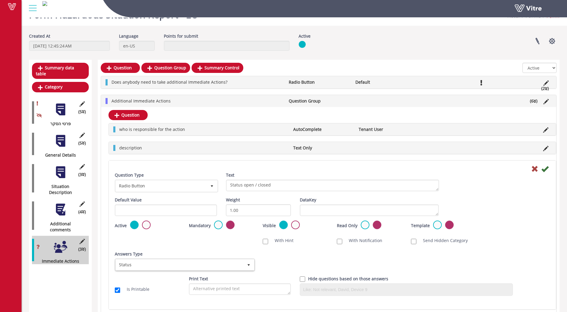
scroll to position [20, 0]
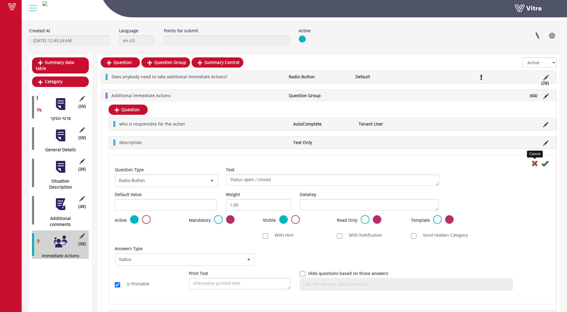
click at [532, 163] on icon at bounding box center [534, 163] width 7 height 7
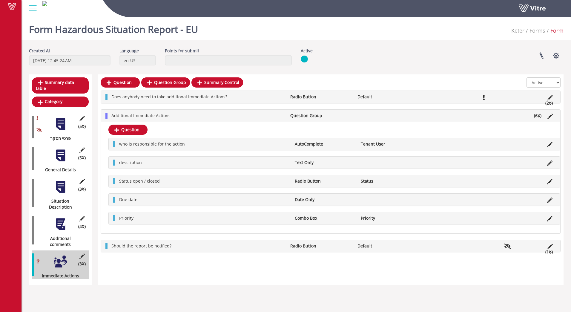
click at [398, 180] on li "Status" at bounding box center [391, 181] width 66 height 6
click at [548, 201] on icon at bounding box center [549, 199] width 5 height 5
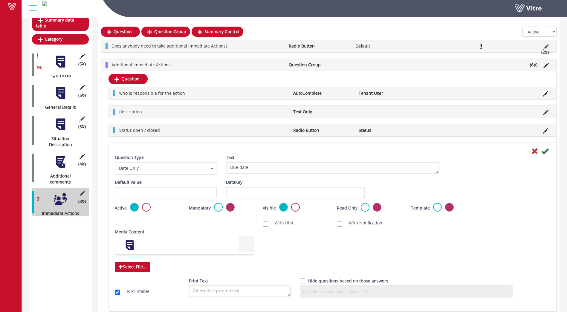
scroll to position [70, 0]
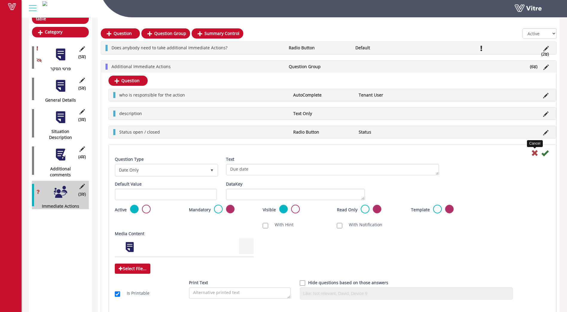
click at [534, 153] on icon at bounding box center [534, 152] width 7 height 7
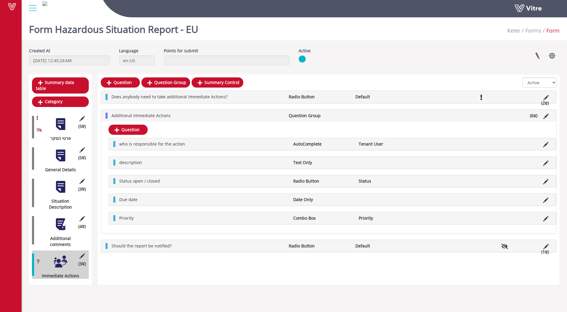
scroll to position [0, 0]
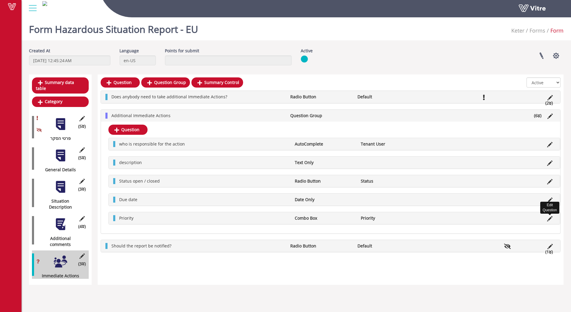
click at [548, 217] on icon at bounding box center [549, 218] width 5 height 5
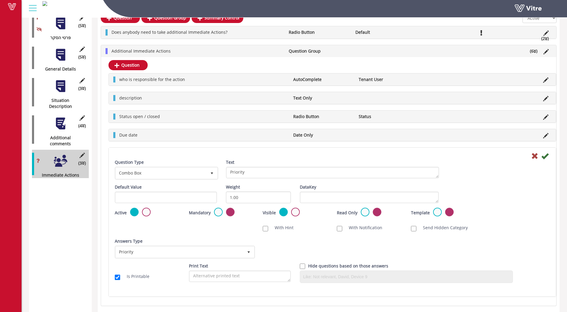
scroll to position [119, 0]
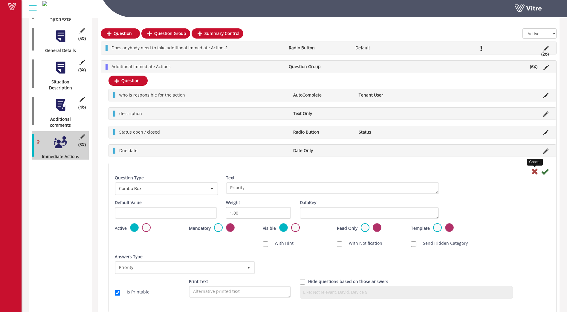
click at [534, 172] on icon at bounding box center [534, 171] width 7 height 7
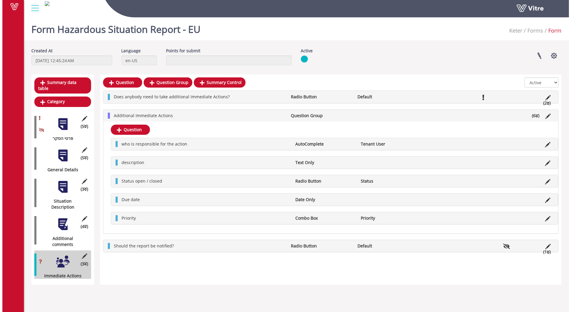
scroll to position [0, 0]
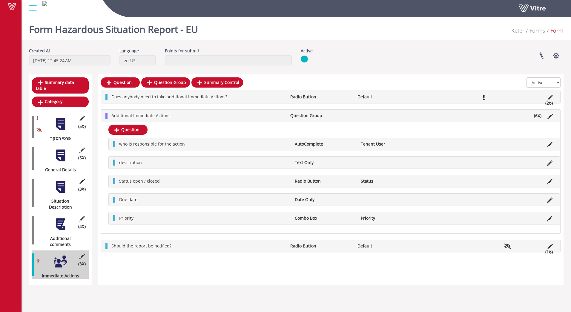
click at [433, 115] on ul "Additional Immediate Actions Question Group (6 )" at bounding box center [331, 116] width 447 height 6
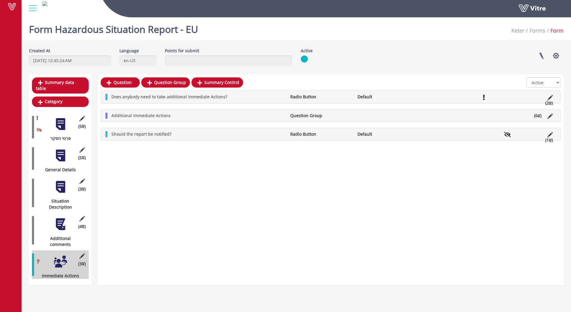
click at [421, 136] on li "Default" at bounding box center [388, 134] width 67 height 6
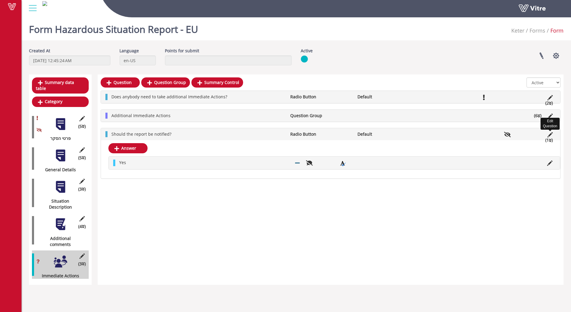
click at [550, 136] on icon at bounding box center [550, 134] width 5 height 5
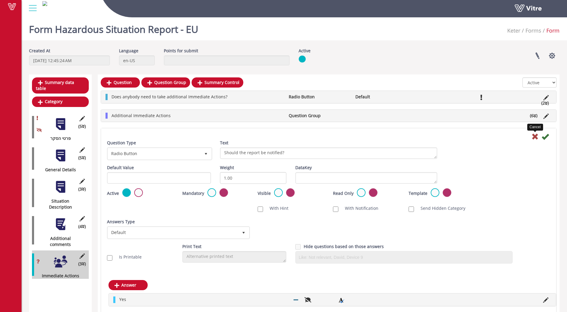
click at [533, 136] on icon at bounding box center [534, 136] width 7 height 7
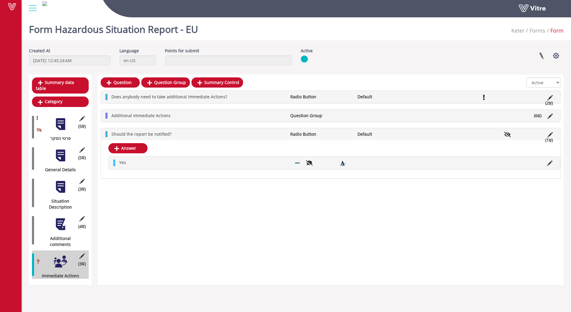
click at [231, 161] on li "Yes" at bounding box center [204, 163] width 176 height 6
click at [548, 163] on icon at bounding box center [549, 162] width 5 height 5
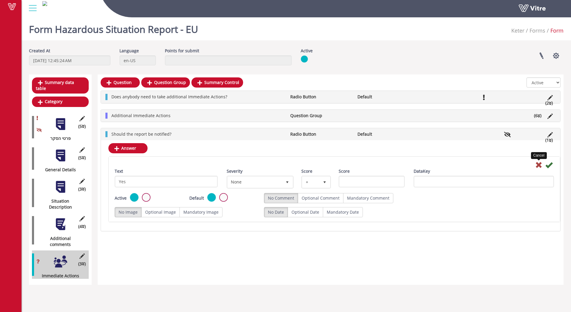
click at [536, 164] on icon at bounding box center [538, 164] width 7 height 7
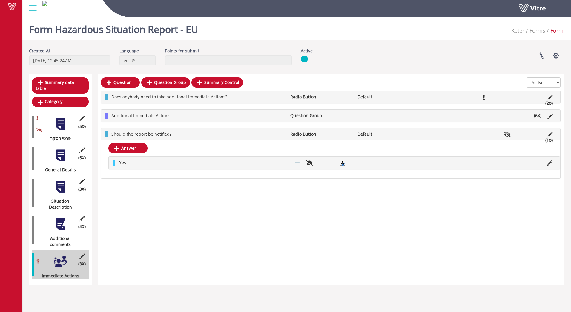
click at [408, 136] on li "Default" at bounding box center [388, 134] width 67 height 6
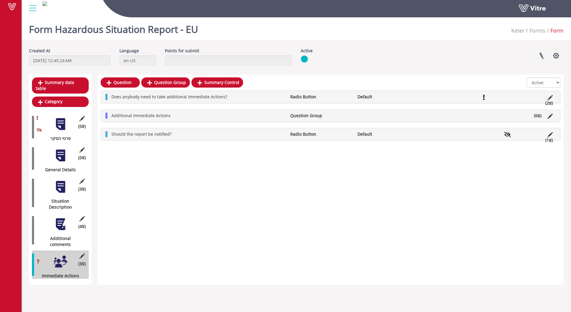
click at [150, 192] on div "Question Question Group Summary Control All Active Not Active Does anybody need…" at bounding box center [331, 179] width 466 height 210
click at [171, 207] on div "Question Question Group Summary Control All Active Not Active Does anybody need…" at bounding box center [331, 179] width 466 height 210
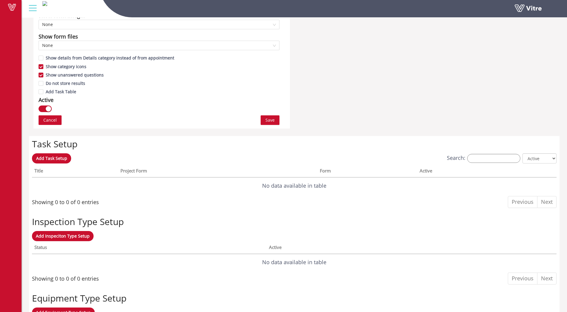
scroll to position [349, 0]
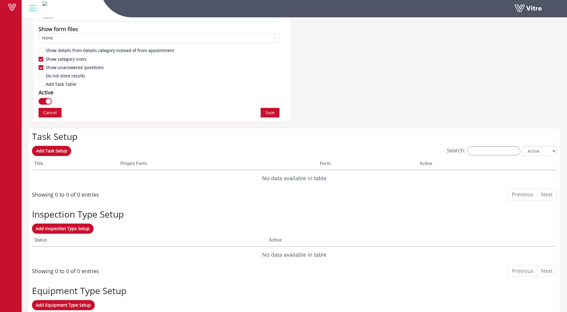
click at [268, 114] on span "Save" at bounding box center [269, 112] width 9 height 7
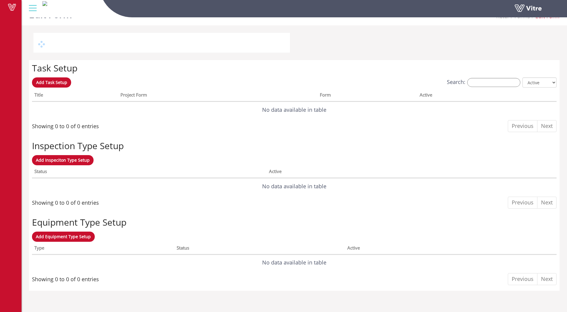
scroll to position [0, 0]
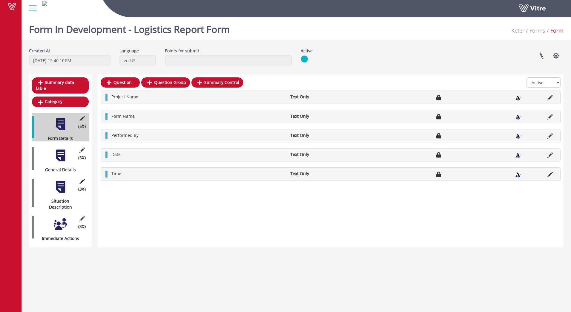
click at [162, 205] on div "Question Question Group Summary Control All Active Not Active Project Name Text…" at bounding box center [331, 160] width 466 height 173
click at [540, 56] on link at bounding box center [541, 56] width 15 height 16
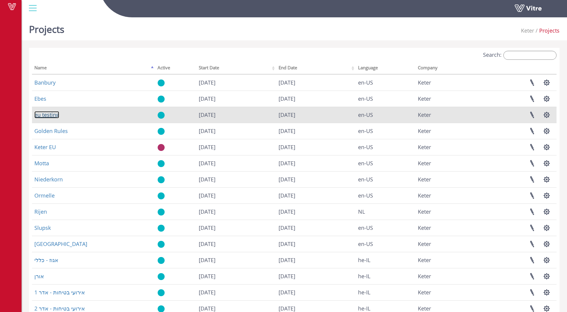
click at [50, 116] on link "eu testing" at bounding box center [46, 114] width 25 height 7
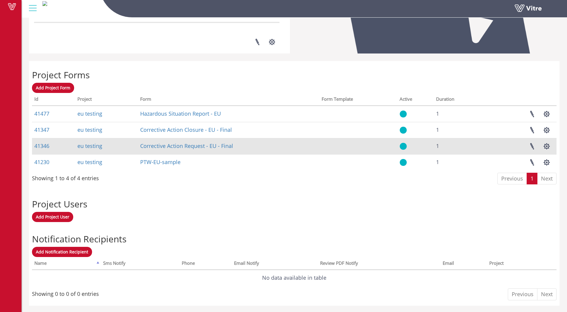
scroll to position [197, 0]
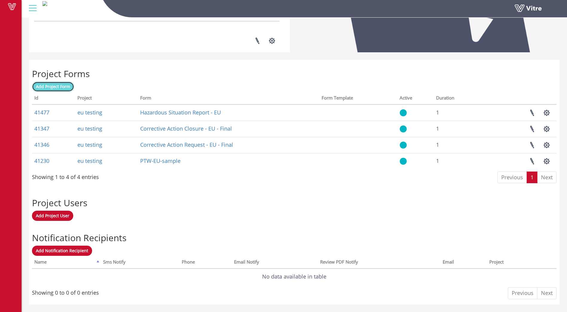
click at [57, 89] on link "Add Project Form" at bounding box center [53, 87] width 42 height 10
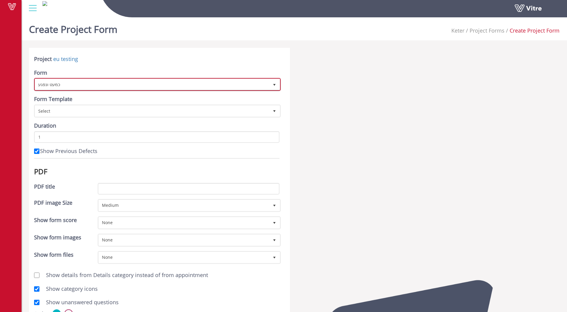
click at [121, 82] on span "כמעט ונפגע" at bounding box center [152, 84] width 234 height 11
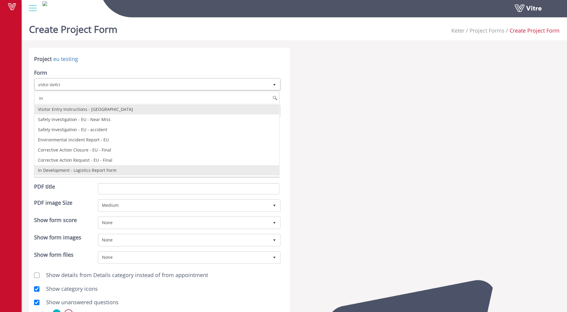
click at [88, 170] on li "In Development - Logistics Report Form" at bounding box center [156, 170] width 245 height 10
type input "in"
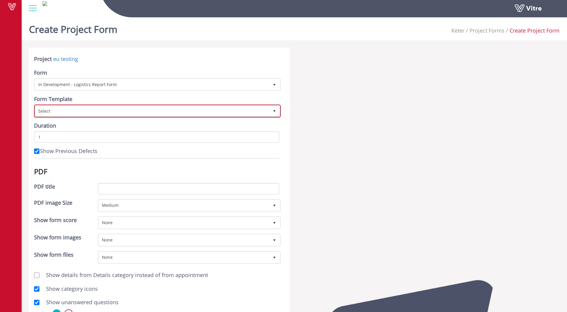
click at [145, 110] on span "Select" at bounding box center [152, 110] width 234 height 11
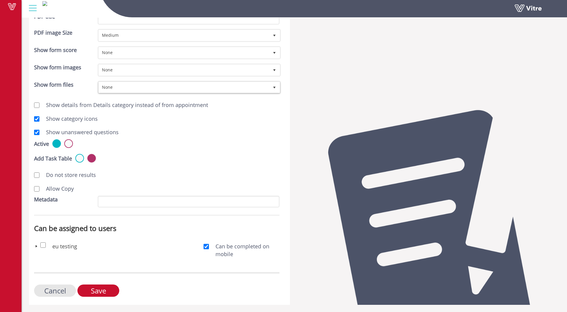
scroll to position [170, 0]
click at [42, 245] on input "checkbox" at bounding box center [42, 244] width 5 height 5
checkbox input "true"
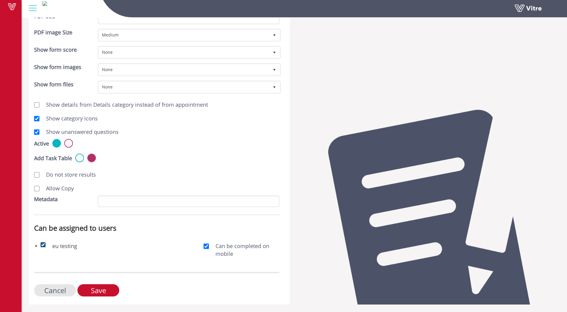
checkbox input "true"
click at [36, 246] on span at bounding box center [36, 245] width 5 height 5
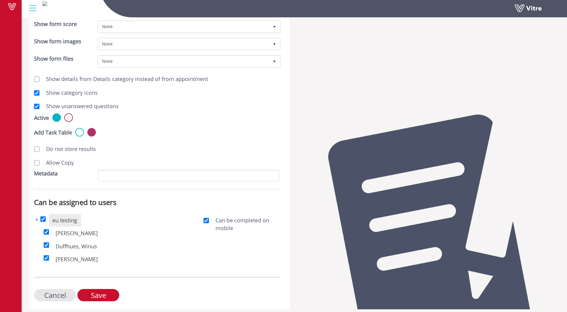
scroll to position [201, 0]
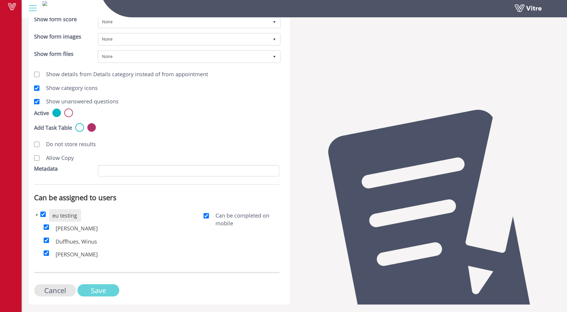
click at [110, 290] on input "Save" at bounding box center [98, 290] width 42 height 12
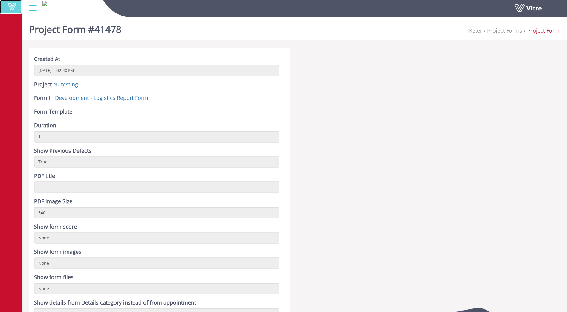
click at [6, 6] on span at bounding box center [11, 6] width 15 height 7
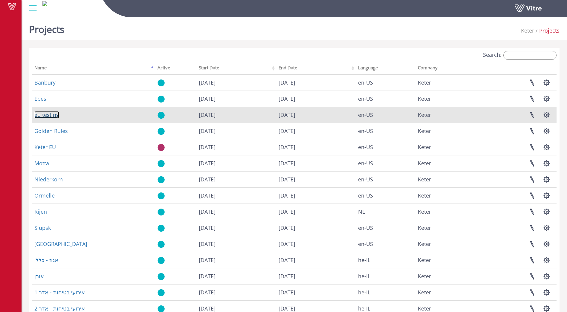
click at [46, 115] on link "eu testing" at bounding box center [46, 114] width 25 height 7
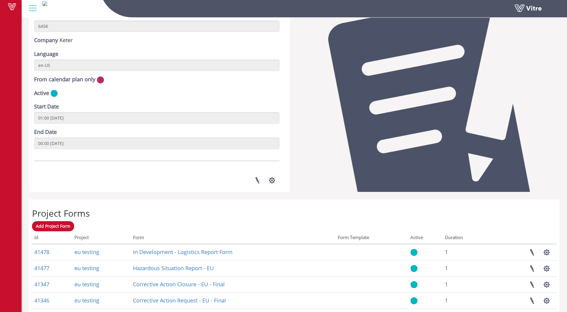
scroll to position [60, 0]
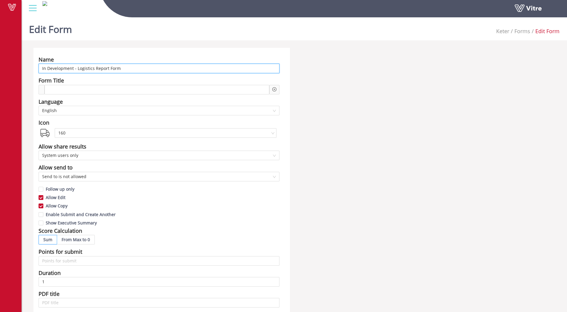
drag, startPoint x: 73, startPoint y: 69, endPoint x: 37, endPoint y: 70, distance: 35.6
click at [37, 70] on div "Name In Development - Logistics Report Form Form Title Language English Icon 16…" at bounding box center [161, 259] width 256 height 422
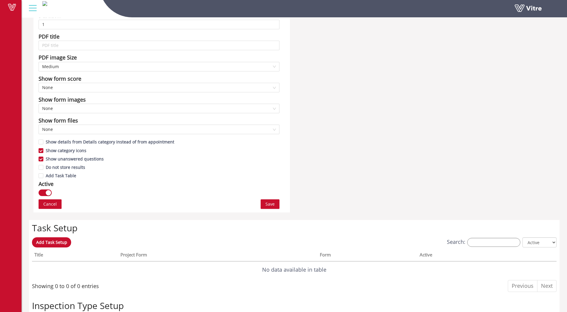
scroll to position [269, 0]
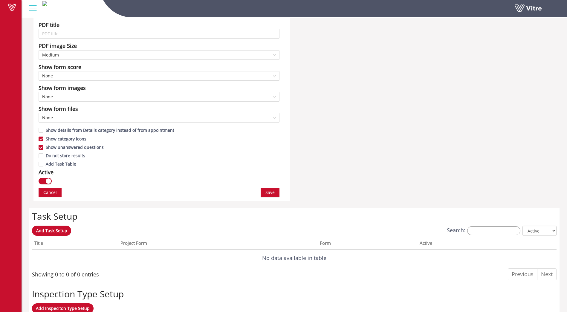
type input "DRAFT - Logistics Report Form"
click at [265, 193] on button "Save" at bounding box center [269, 193] width 19 height 10
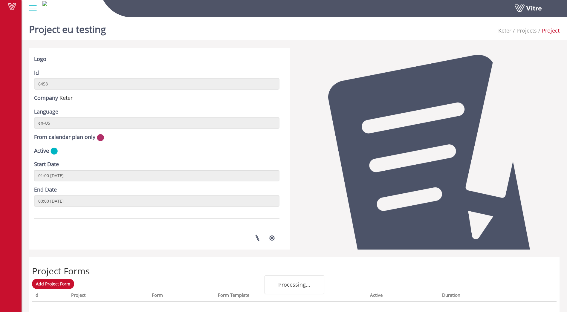
scroll to position [59, 0]
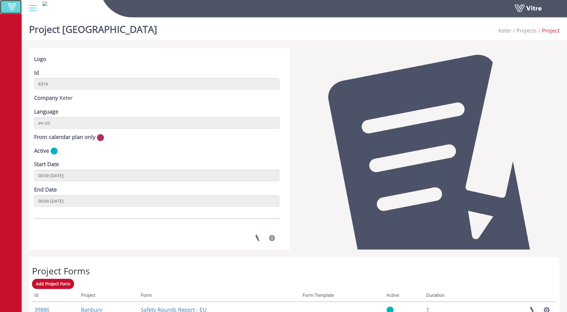
click at [14, 5] on span at bounding box center [11, 6] width 15 height 7
